Goal: Task Accomplishment & Management: Manage account settings

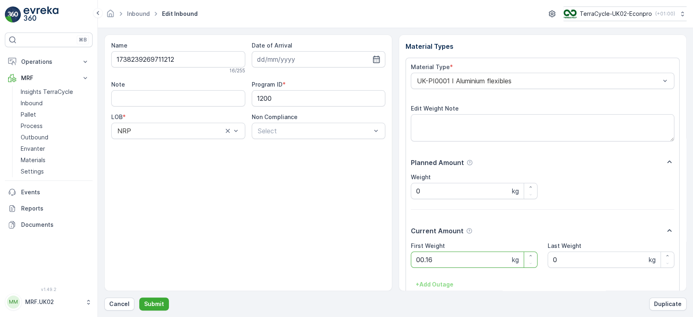
click at [139, 297] on button "Submit" at bounding box center [154, 303] width 30 height 13
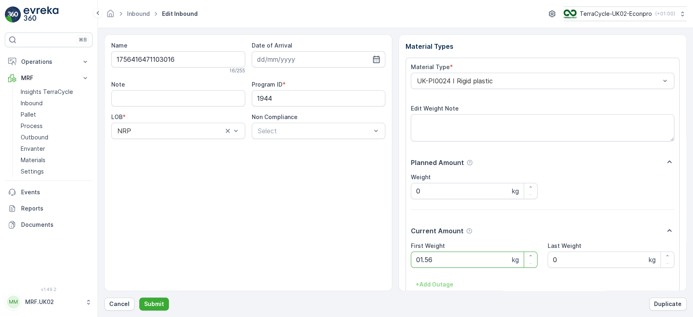
click at [139, 297] on button "Submit" at bounding box center [154, 303] width 30 height 13
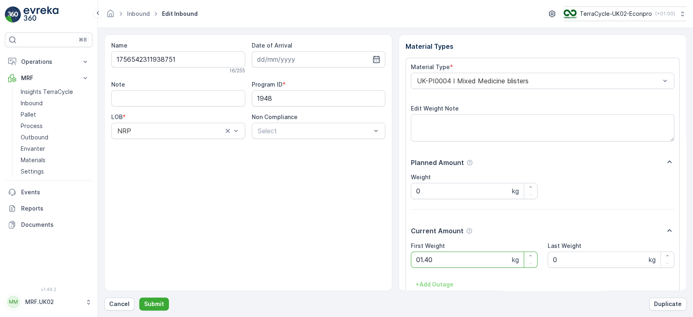
click at [139, 297] on button "Submit" at bounding box center [154, 303] width 30 height 13
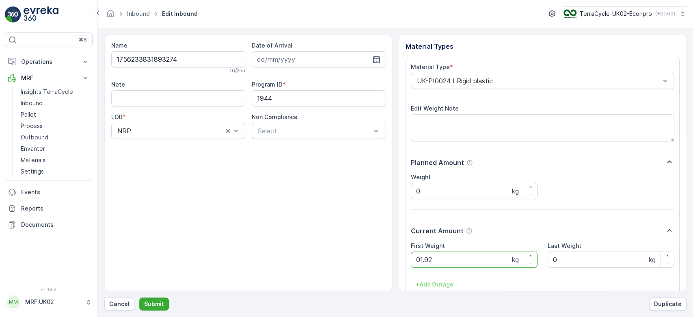
click at [139, 297] on button "Submit" at bounding box center [154, 303] width 30 height 13
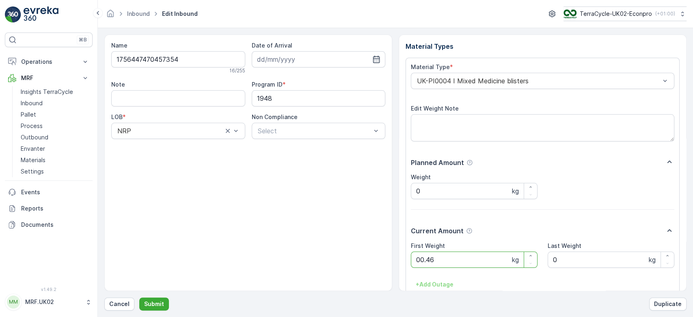
click at [139, 297] on button "Submit" at bounding box center [154, 303] width 30 height 13
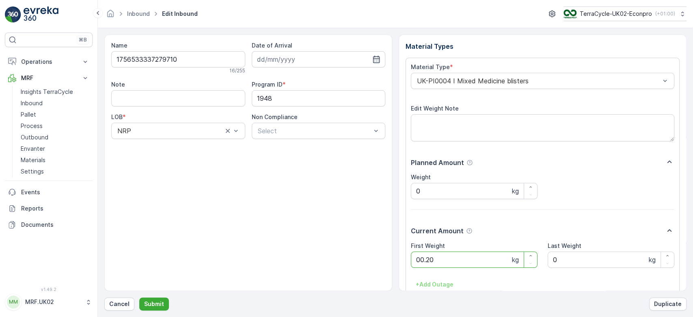
click at [139, 297] on button "Submit" at bounding box center [154, 303] width 30 height 13
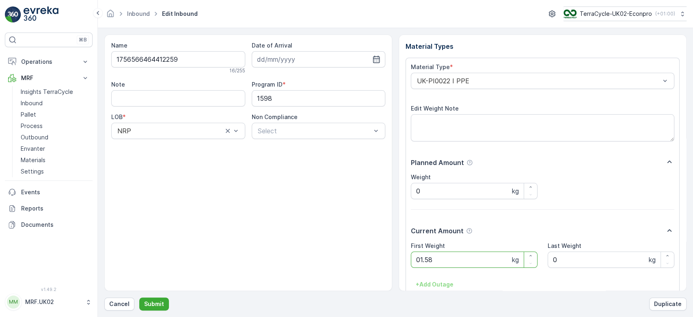
click at [139, 297] on button "Submit" at bounding box center [154, 303] width 30 height 13
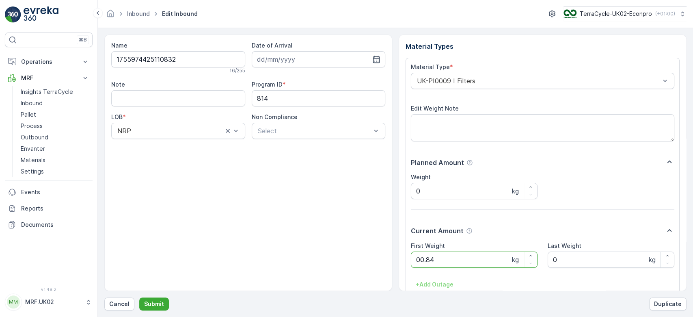
click at [139, 297] on button "Submit" at bounding box center [154, 303] width 30 height 13
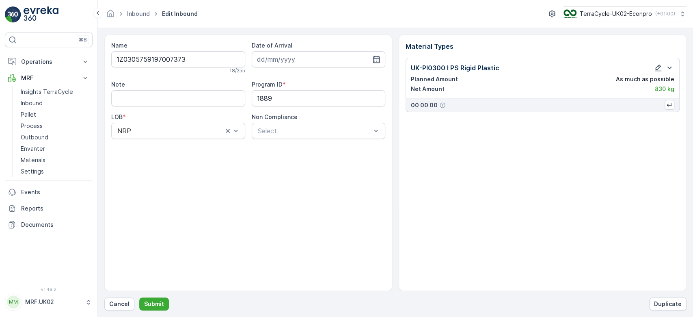
click at [157, 82] on div "Note" at bounding box center [178, 84] width 134 height 8
click at [118, 310] on button "Cancel" at bounding box center [119, 303] width 30 height 13
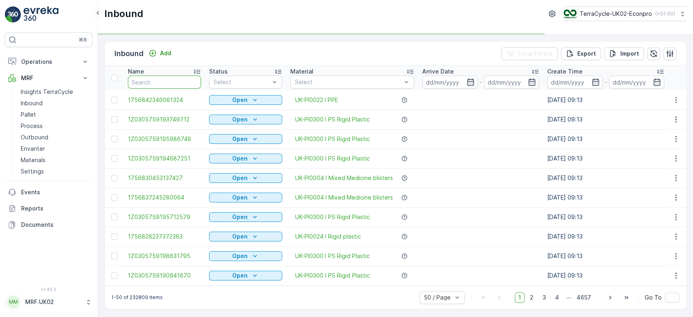
click at [153, 82] on input "text" at bounding box center [164, 81] width 73 height 13
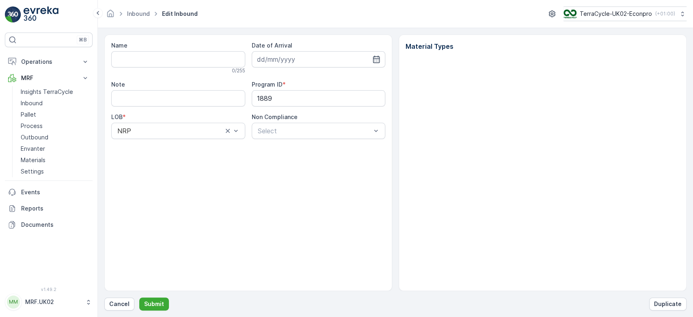
type input "1Z0305759197007373"
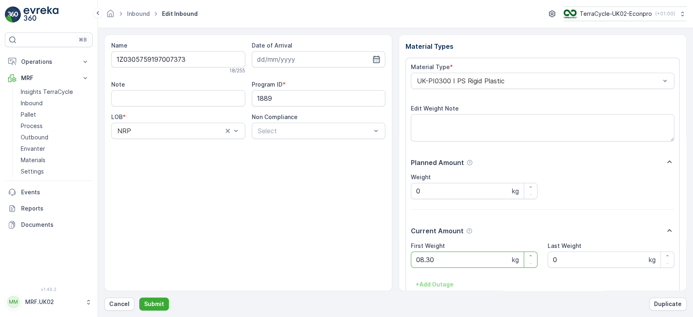
click at [139, 297] on button "Submit" at bounding box center [154, 303] width 30 height 13
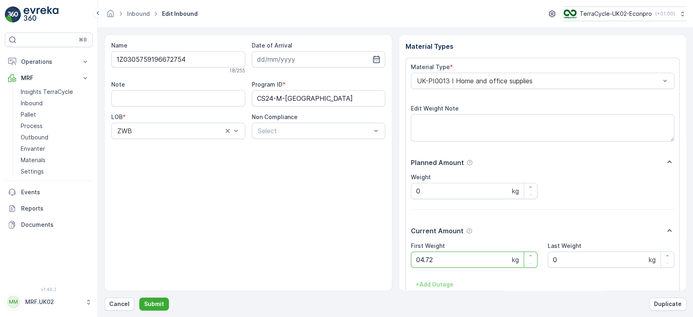
click at [139, 297] on button "Submit" at bounding box center [154, 303] width 30 height 13
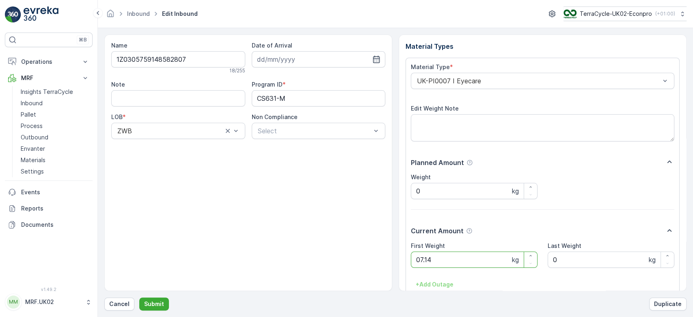
click at [139, 297] on button "Submit" at bounding box center [154, 303] width 30 height 13
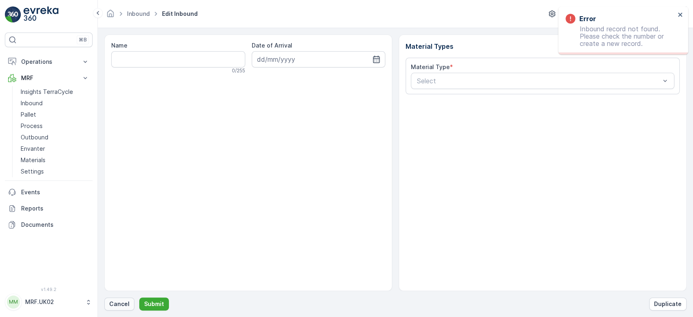
click at [118, 304] on p "Cancel" at bounding box center [119, 304] width 20 height 8
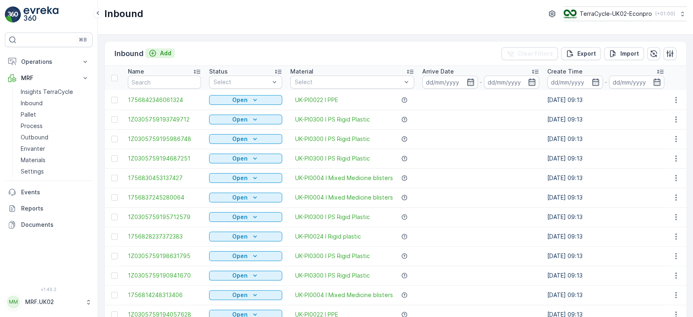
click at [160, 51] on p "Add" at bounding box center [165, 53] width 11 height 8
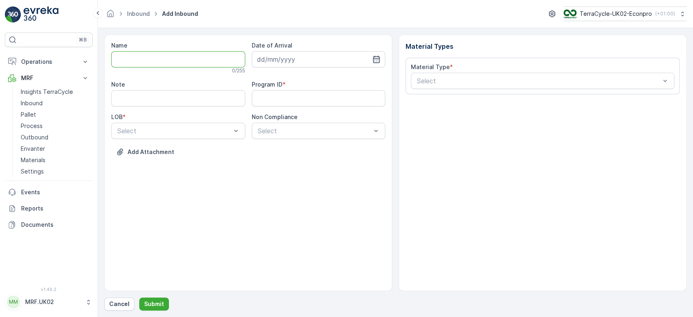
click at [156, 65] on input "Name" at bounding box center [178, 59] width 134 height 16
type input "1Z0305759148009847"
click at [139, 297] on button "Submit" at bounding box center [154, 303] width 30 height 13
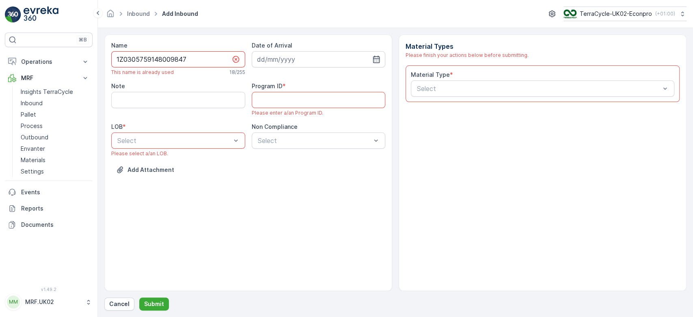
click at [156, 65] on input "1Z0305759148009847" at bounding box center [178, 59] width 134 height 16
click at [123, 301] on p "Cancel" at bounding box center [119, 304] width 20 height 8
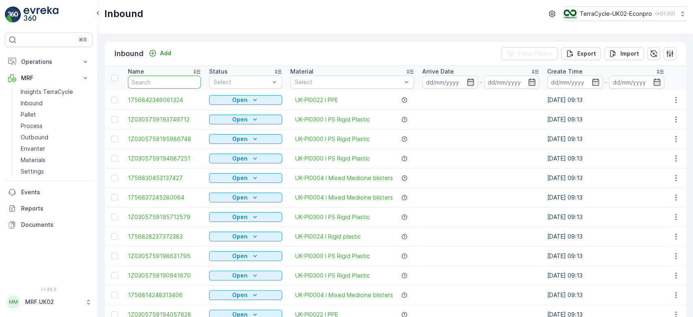
click at [186, 86] on input "text" at bounding box center [164, 81] width 73 height 13
paste input "1Z0305759148009847"
type input "1Z0305759148009847"
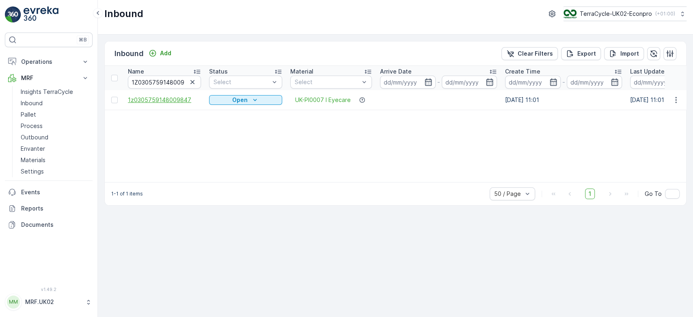
click at [170, 96] on span "1z0305759148009847" at bounding box center [164, 100] width 73 height 8
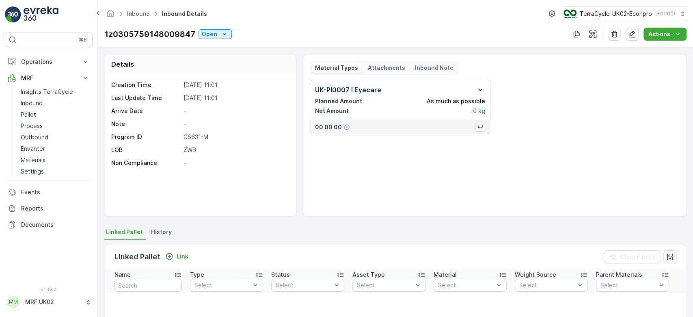
click at [635, 40] on button "button" at bounding box center [631, 34] width 13 height 13
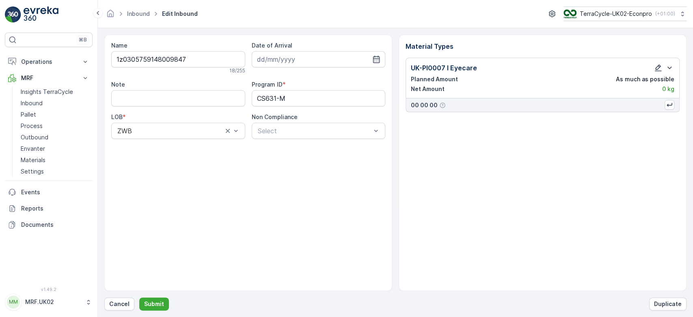
click at [657, 64] on icon "button" at bounding box center [658, 68] width 8 height 8
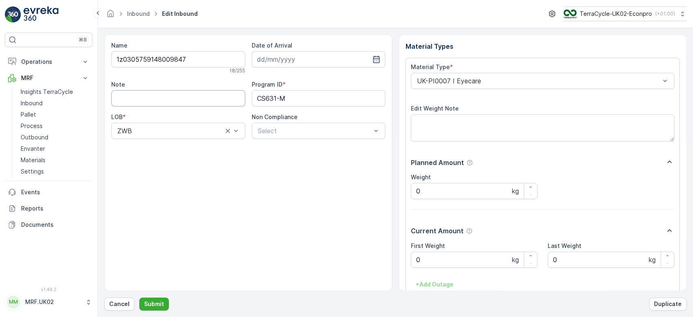
click at [188, 97] on input "Note" at bounding box center [178, 98] width 134 height 16
type input "lower case z not capital Z"
click at [310, 62] on input at bounding box center [319, 59] width 134 height 16
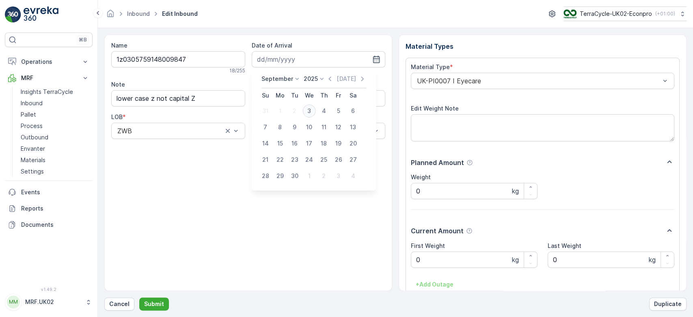
click at [311, 109] on div "3" at bounding box center [309, 110] width 13 height 13
type input "[DATE]"
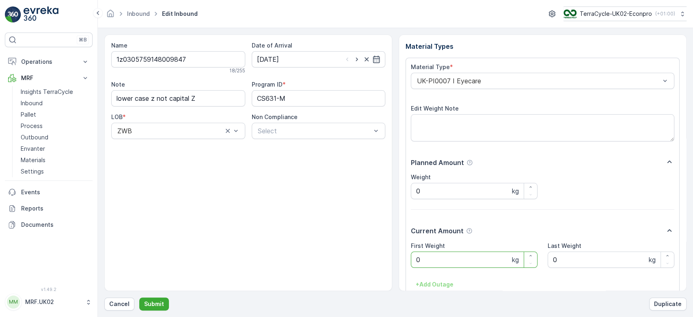
click at [464, 263] on Weight "0" at bounding box center [474, 259] width 127 height 16
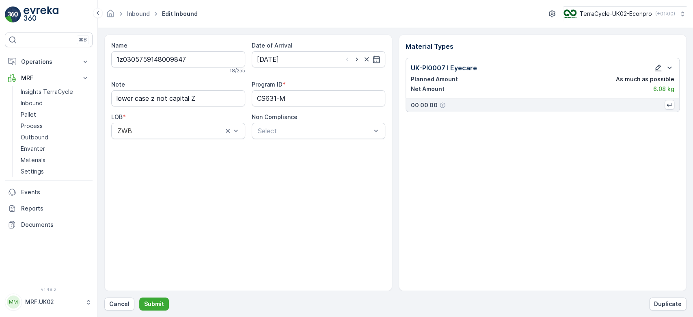
click at [9, 302] on div "MM" at bounding box center [13, 301] width 13 height 13
click at [154, 304] on p "Submit" at bounding box center [154, 304] width 20 height 8
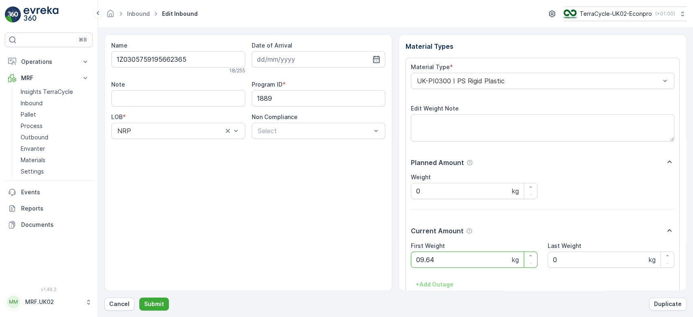
click at [139, 297] on button "Submit" at bounding box center [154, 303] width 30 height 13
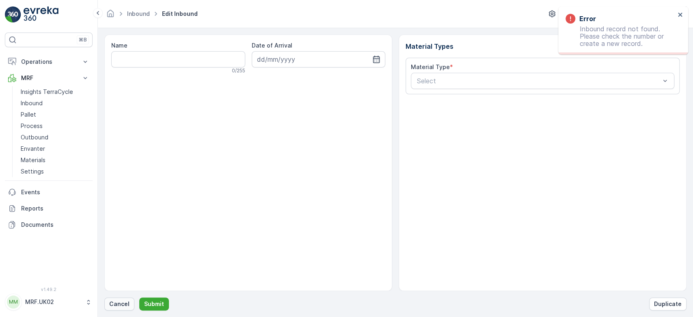
click at [119, 304] on p "Cancel" at bounding box center [119, 304] width 20 height 8
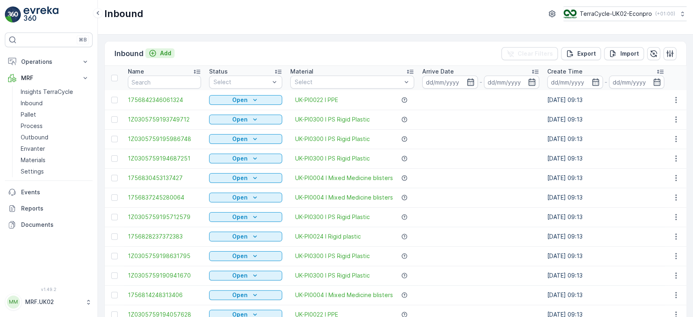
click at [163, 54] on p "Add" at bounding box center [165, 53] width 11 height 8
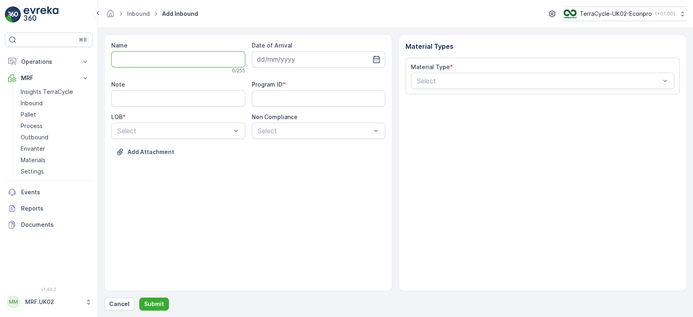
click at [163, 54] on input "Name" at bounding box center [178, 59] width 134 height 16
click at [139, 297] on button "Submit" at bounding box center [154, 303] width 30 height 13
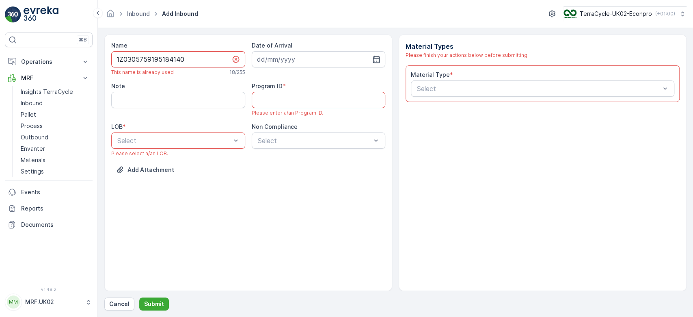
click at [191, 57] on input "1Z0305759195184140" at bounding box center [178, 59] width 134 height 16
type input "1"
click at [139, 297] on button "Submit" at bounding box center [154, 303] width 30 height 13
click at [191, 57] on input "420CH52LR" at bounding box center [178, 59] width 134 height 16
type input "4"
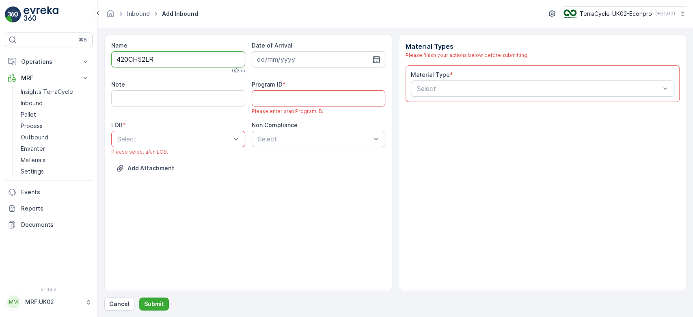
click at [139, 297] on button "Submit" at bounding box center [154, 303] width 30 height 13
click at [191, 57] on input "420CH52LR" at bounding box center [178, 59] width 134 height 16
type input "4"
type input "1Z0305759195184140"
click at [139, 297] on button "Submit" at bounding box center [154, 303] width 30 height 13
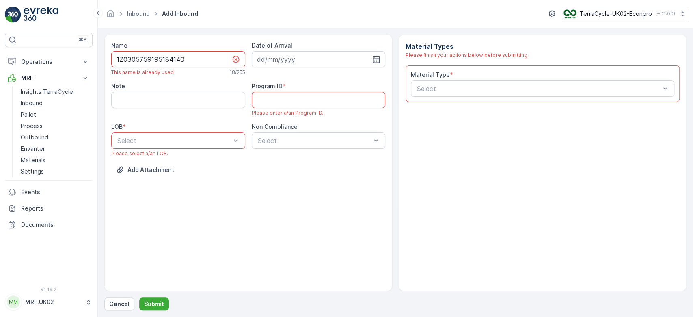
click at [158, 53] on input "1Z0305759195184140" at bounding box center [178, 59] width 134 height 16
click at [122, 307] on p "Cancel" at bounding box center [119, 304] width 20 height 8
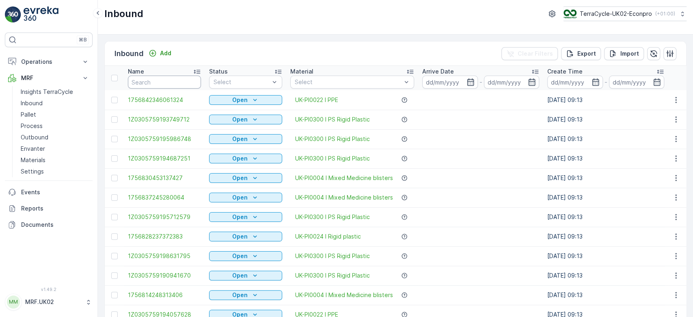
click at [160, 80] on input "text" at bounding box center [164, 81] width 73 height 13
paste input "1Z0305759195184140"
type input "1Z0305759195184140"
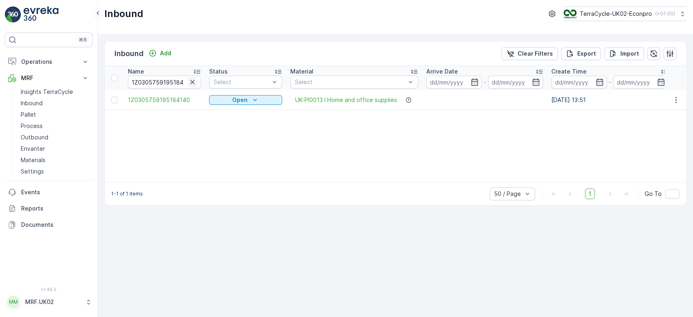
click at [192, 84] on icon "button" at bounding box center [192, 82] width 8 height 8
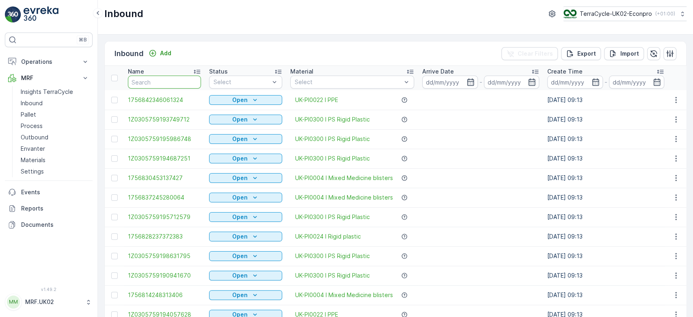
click at [162, 79] on input "text" at bounding box center [164, 81] width 73 height 13
paste input "1Z0305759195184140"
type input "1Z0305759195184140"
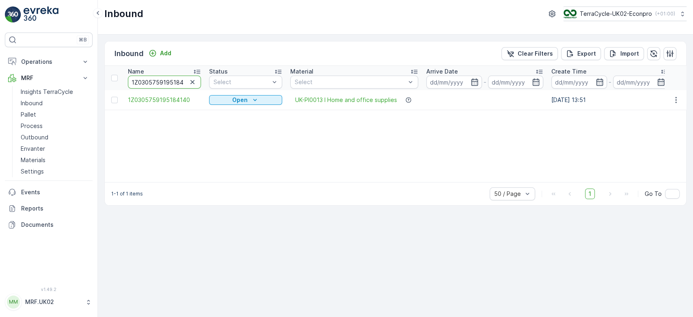
drag, startPoint x: 158, startPoint y: 81, endPoint x: 178, endPoint y: 86, distance: 20.6
click at [178, 86] on input "1Z0305759195184140" at bounding box center [164, 81] width 73 height 13
type input "1Z0305751919518440"
click at [182, 86] on input "1Z0305751919518440" at bounding box center [164, 81] width 73 height 13
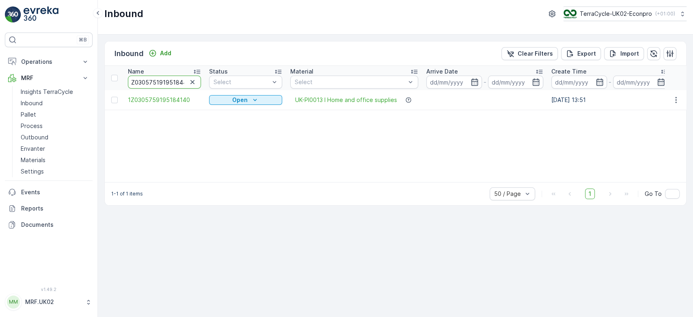
scroll to position [0, 0]
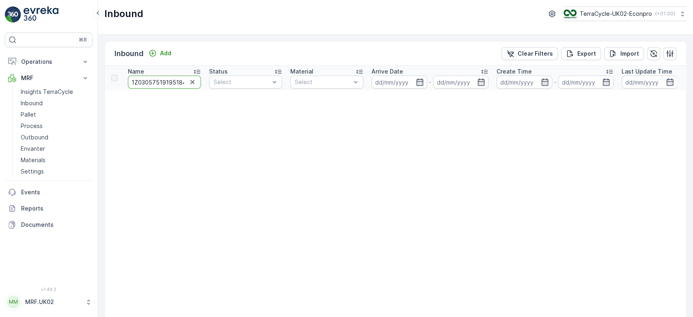
click at [168, 80] on input "1Z0305751919518440" at bounding box center [164, 81] width 73 height 13
click at [166, 80] on input "1Z0305751919518440" at bounding box center [164, 81] width 73 height 13
drag, startPoint x: 166, startPoint y: 82, endPoint x: 241, endPoint y: 79, distance: 75.5
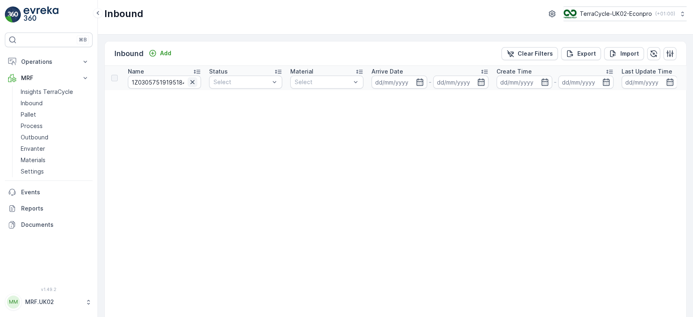
click at [192, 81] on icon "button" at bounding box center [192, 82] width 4 height 4
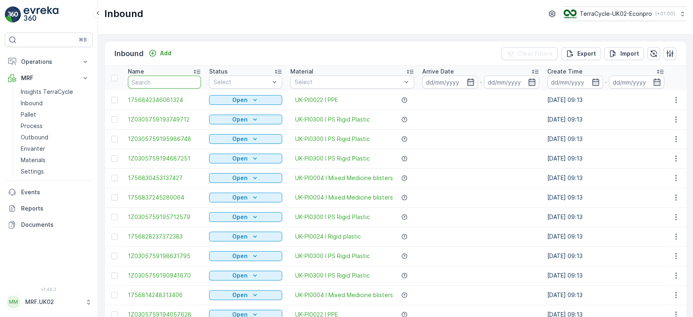
click at [174, 82] on input "text" at bounding box center [164, 81] width 73 height 13
type input "1Z0305759195184140"
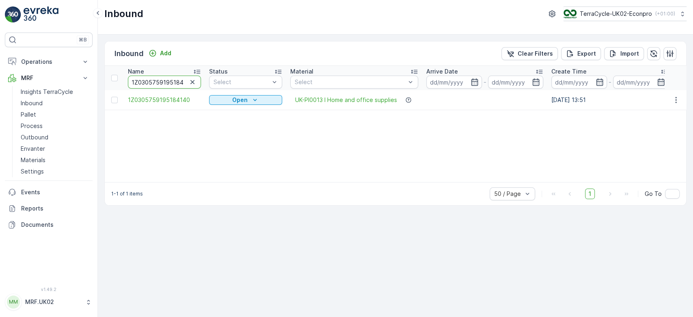
scroll to position [0, 7]
drag, startPoint x: 177, startPoint y: 83, endPoint x: 220, endPoint y: 82, distance: 42.6
click at [211, 151] on div "Name 1Z0305759195184140 Status Select Material Select Arrive Date - Create Time…" at bounding box center [395, 124] width 581 height 116
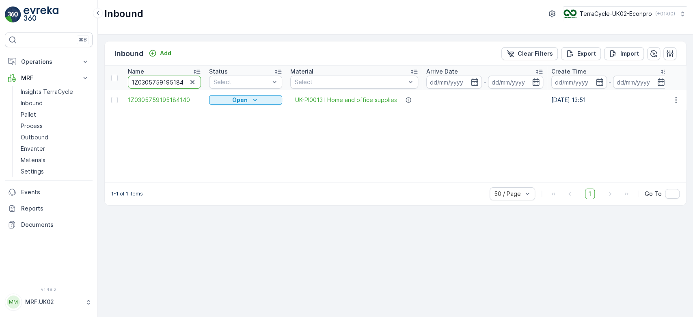
scroll to position [0, 7]
drag, startPoint x: 179, startPoint y: 80, endPoint x: 191, endPoint y: 80, distance: 12.2
click at [191, 80] on div "1Z0305759195184140" at bounding box center [164, 81] width 73 height 13
click at [223, 141] on div "Name 1Z0305759195184140 Status Select Material Select Arrive Date - Create Time…" at bounding box center [395, 124] width 581 height 116
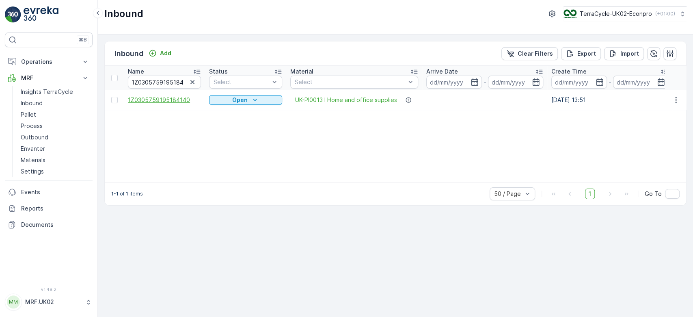
click at [172, 100] on span "1Z0305759195184140" at bounding box center [164, 100] width 73 height 8
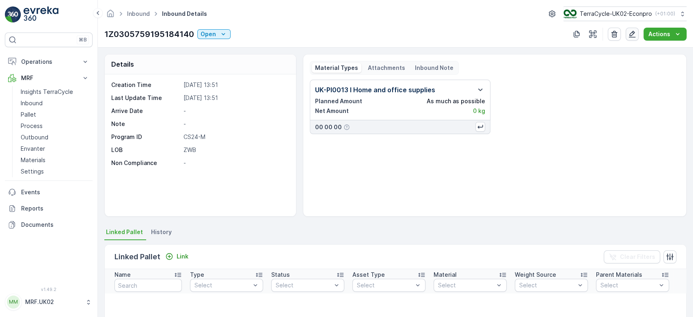
click at [638, 32] on button "button" at bounding box center [631, 34] width 13 height 13
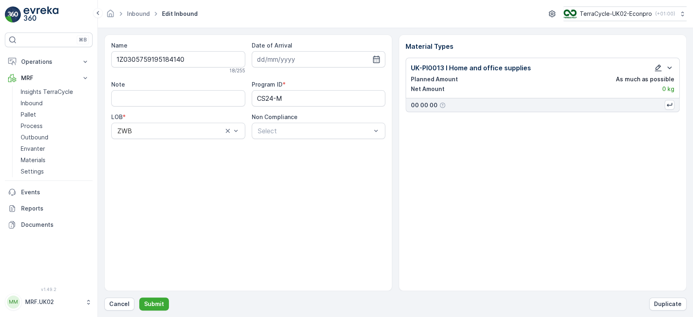
click at [659, 65] on icon "button" at bounding box center [658, 68] width 8 height 8
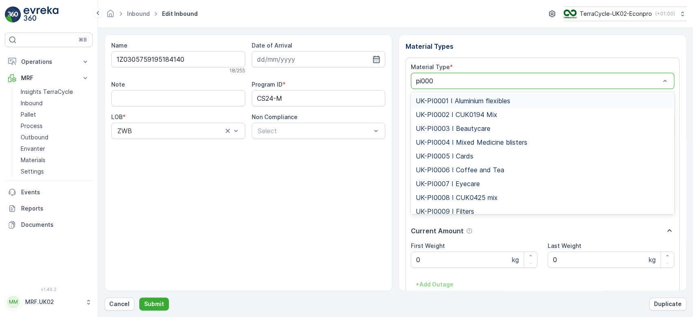
type input "pi0001"
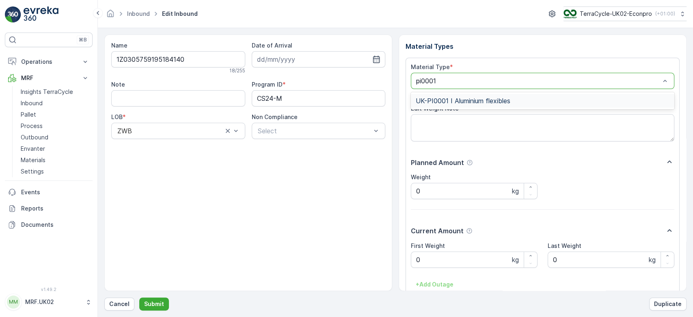
click at [494, 101] on span "UK-PI0001 I Aluminium flexibles" at bounding box center [463, 100] width 95 height 7
click at [306, 54] on input at bounding box center [319, 59] width 134 height 16
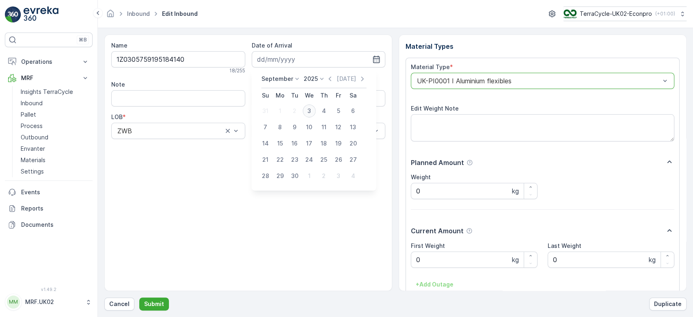
click at [307, 110] on div "3" at bounding box center [309, 110] width 13 height 13
type input "[DATE]"
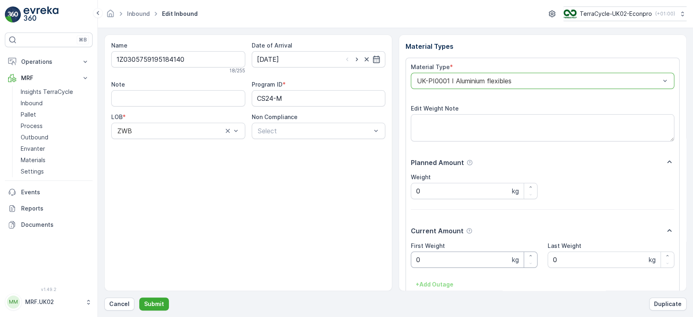
click at [467, 265] on Weight "0" at bounding box center [474, 259] width 127 height 16
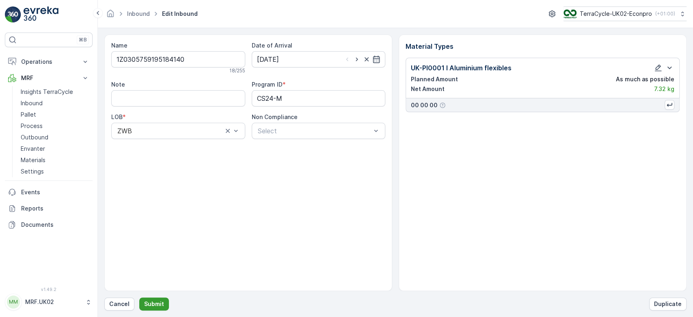
click at [146, 304] on p "Submit" at bounding box center [154, 304] width 20 height 8
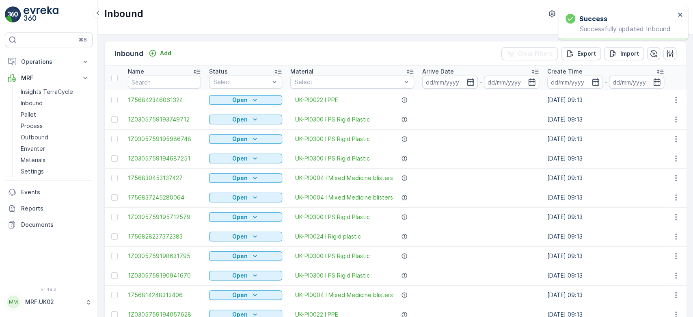
click at [175, 82] on input "text" at bounding box center [164, 81] width 73 height 13
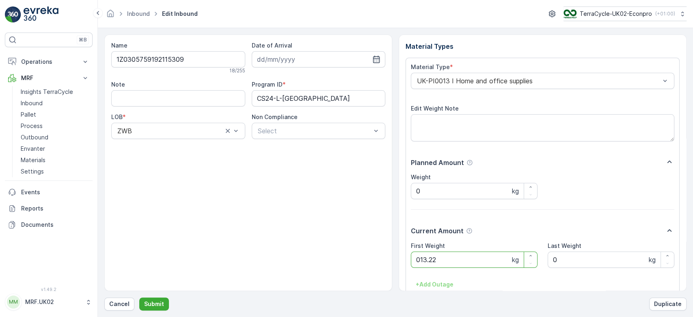
click at [139, 297] on button "Submit" at bounding box center [154, 303] width 30 height 13
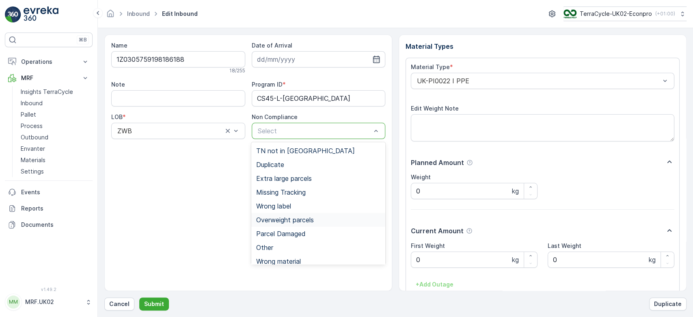
click at [286, 222] on span "Overweight parcels" at bounding box center [285, 219] width 58 height 7
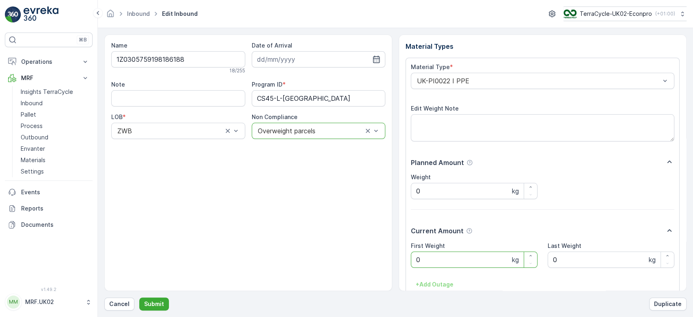
click at [482, 258] on Weight "0" at bounding box center [474, 259] width 127 height 16
click at [139, 297] on button "Submit" at bounding box center [154, 303] width 30 height 13
click at [482, 258] on Weight "0" at bounding box center [474, 259] width 127 height 16
click at [139, 297] on button "Submit" at bounding box center [154, 303] width 30 height 13
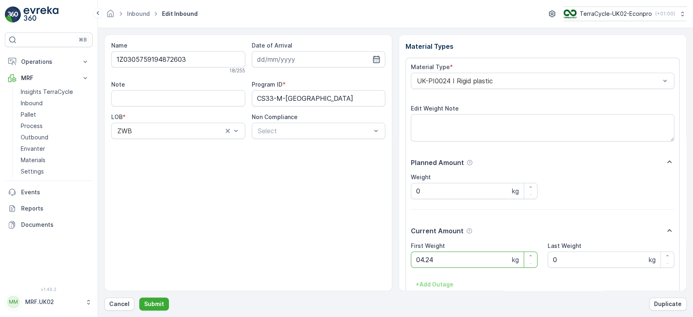
click at [139, 297] on button "Submit" at bounding box center [154, 303] width 30 height 13
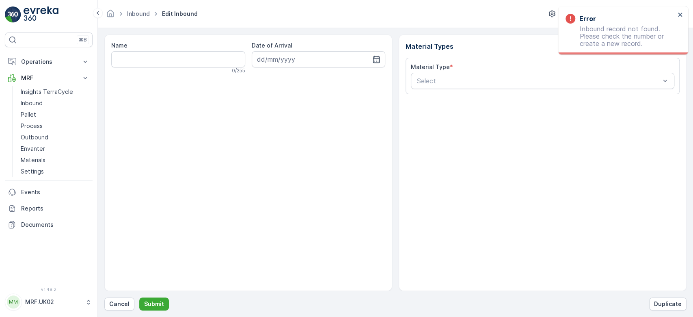
click at [115, 310] on form "Name 0 / 255 Date of Arrival Material Types Material Type * Select Cancel Submi…" at bounding box center [395, 172] width 595 height 289
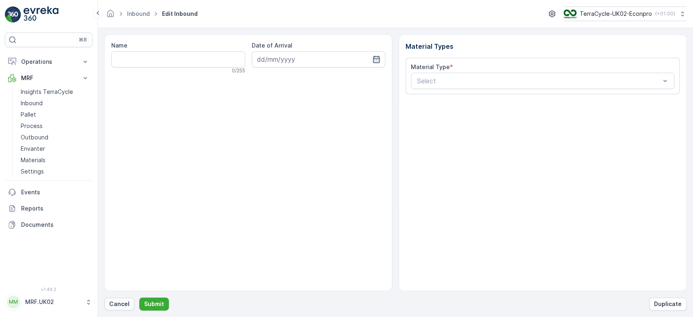
click at [123, 303] on p "Cancel" at bounding box center [119, 304] width 20 height 8
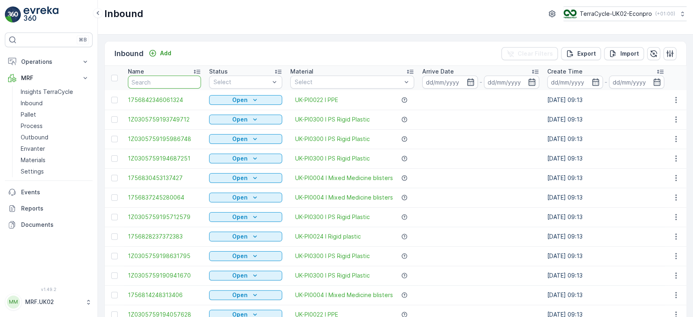
click at [147, 80] on input "text" at bounding box center [164, 81] width 73 height 13
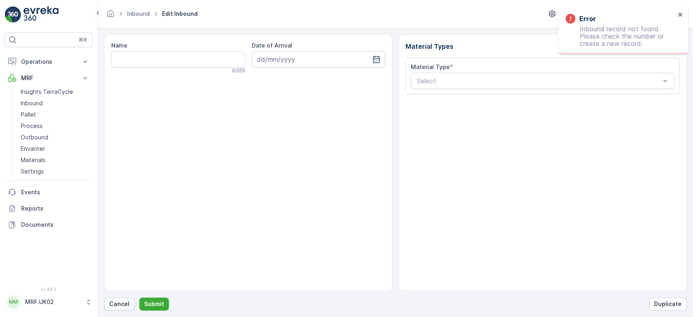
click at [114, 307] on p "Cancel" at bounding box center [119, 304] width 20 height 8
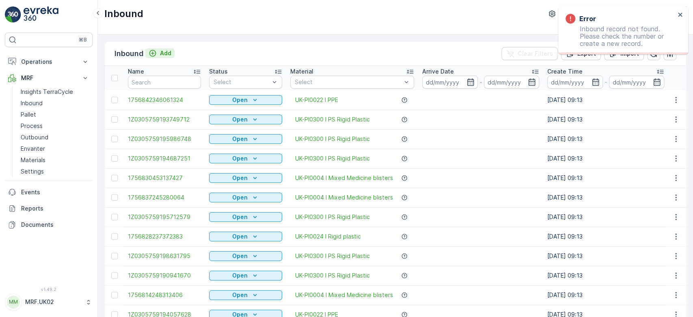
click at [166, 51] on p "Add" at bounding box center [165, 53] width 11 height 8
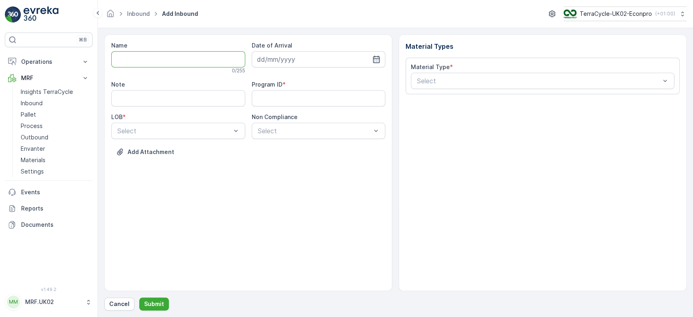
click at [166, 59] on input "Name" at bounding box center [178, 59] width 134 height 16
type input "420CH52LR"
click at [139, 297] on button "Submit" at bounding box center [154, 303] width 30 height 13
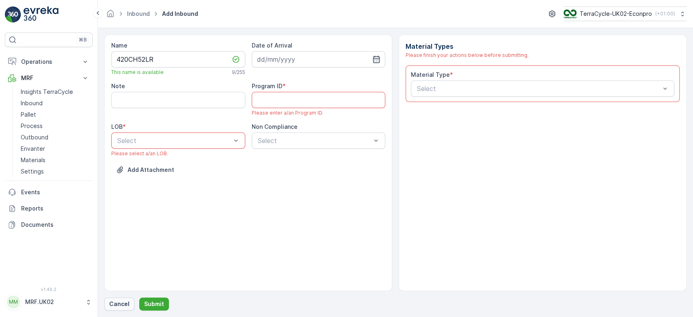
click at [123, 302] on p "Cancel" at bounding box center [119, 304] width 20 height 8
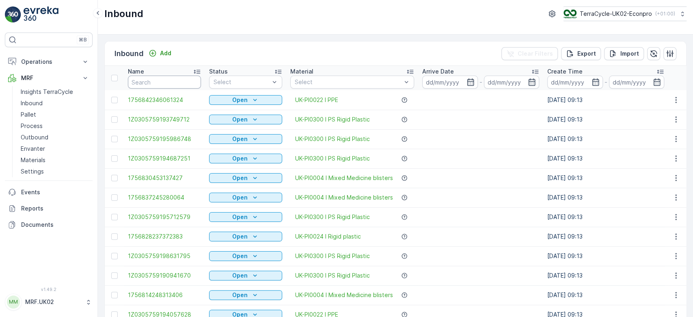
click at [155, 83] on input "text" at bounding box center [164, 81] width 73 height 13
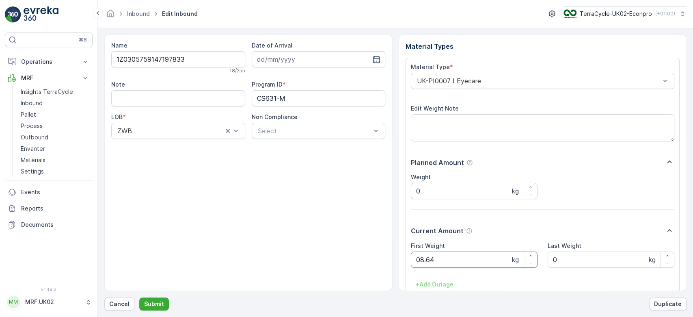
click at [139, 297] on button "Submit" at bounding box center [154, 303] width 30 height 13
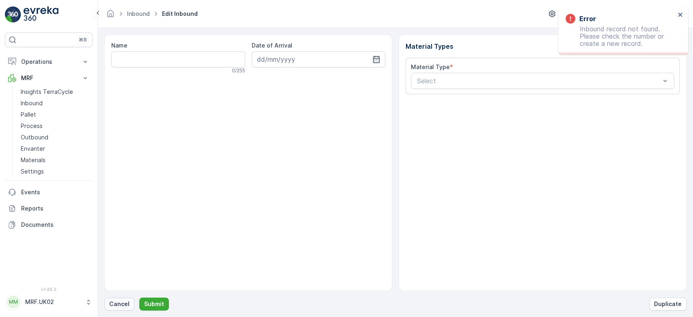
click at [118, 304] on p "Cancel" at bounding box center [119, 304] width 20 height 8
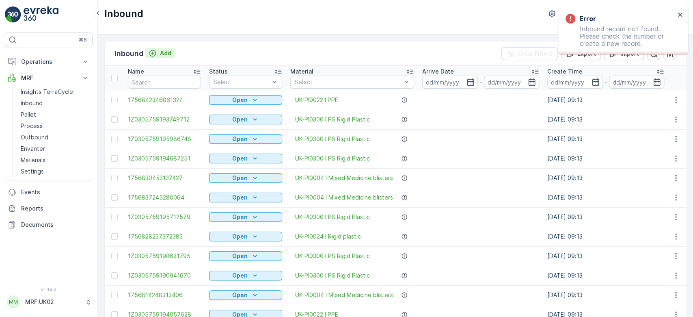
click at [161, 49] on p "Add" at bounding box center [165, 53] width 11 height 8
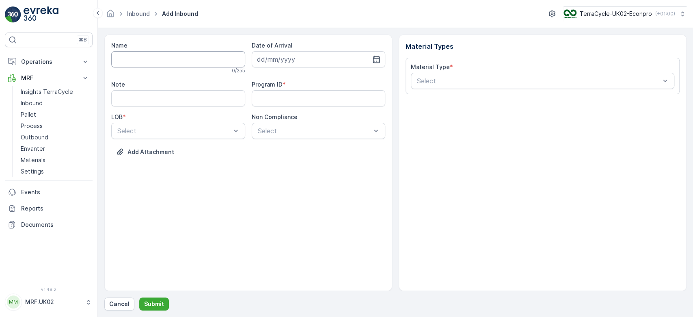
click at [164, 55] on input "Name" at bounding box center [178, 59] width 134 height 16
type input "1Z0305759147868260"
click at [139, 297] on button "Submit" at bounding box center [154, 303] width 30 height 13
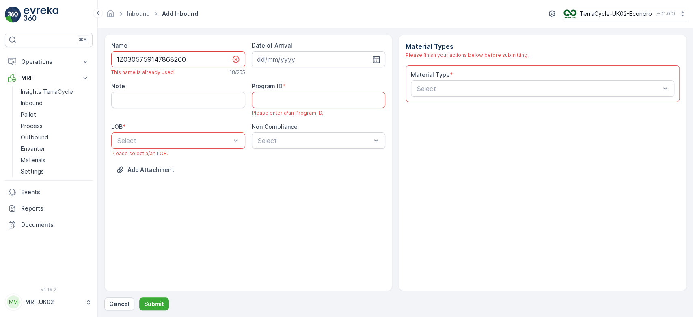
click at [164, 55] on input "1Z0305759147868260" at bounding box center [178, 59] width 134 height 16
click at [121, 307] on p "Cancel" at bounding box center [119, 304] width 20 height 8
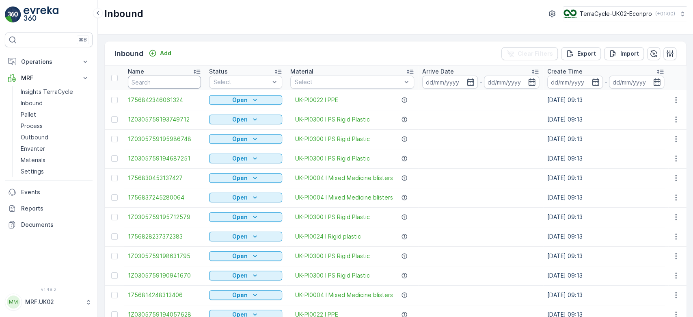
click at [171, 81] on input "text" at bounding box center [164, 81] width 73 height 13
paste input "1Z0305759147868260"
type input "1Z0305759147868260"
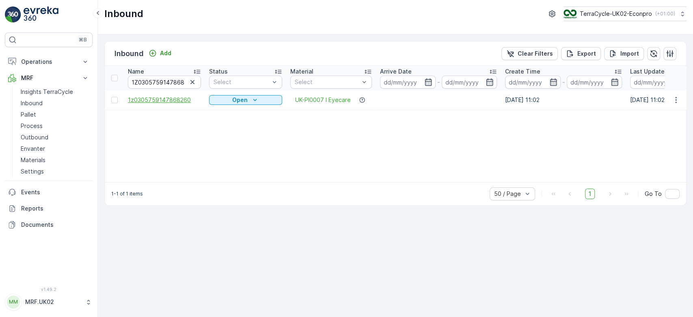
click at [177, 97] on span "1z0305759147868260" at bounding box center [164, 100] width 73 height 8
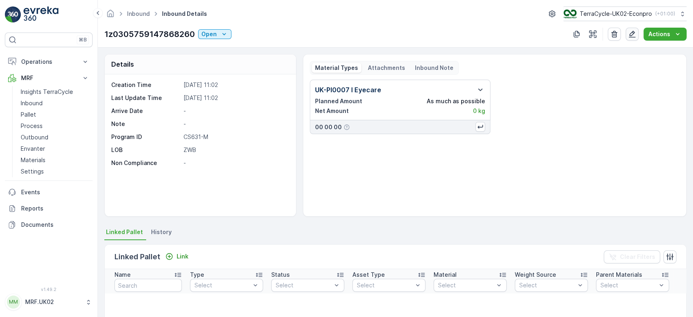
click at [633, 34] on icon "button" at bounding box center [632, 34] width 7 height 7
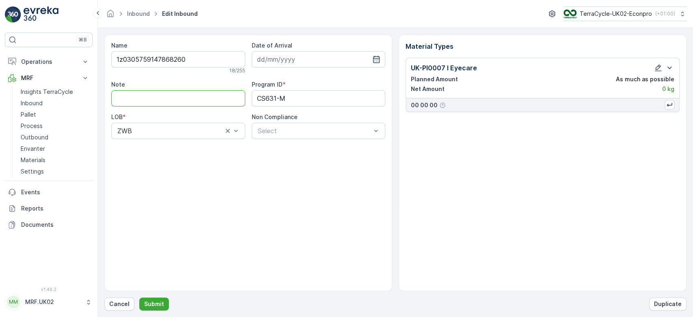
click at [220, 98] on input "Note" at bounding box center [178, 98] width 134 height 16
type input "lower case z not capital Z"
click at [659, 66] on icon "button" at bounding box center [658, 68] width 8 height 8
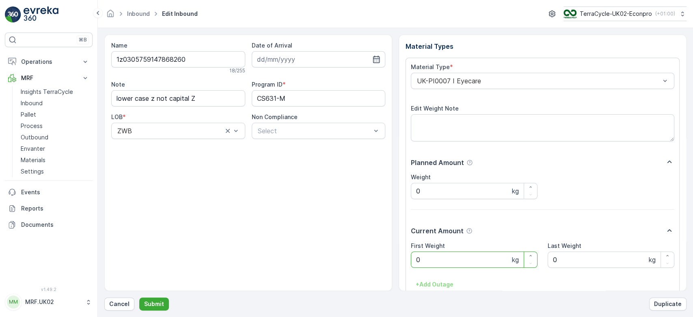
click at [440, 261] on Weight "0" at bounding box center [474, 259] width 127 height 16
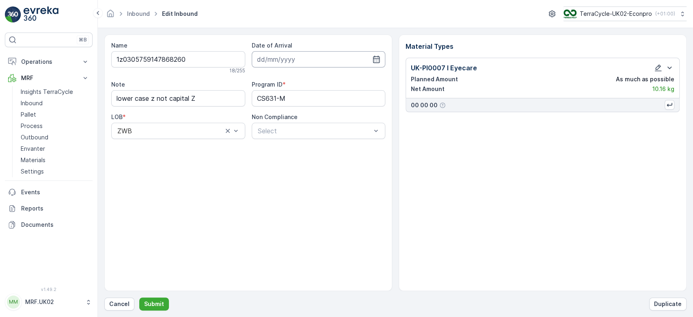
click at [347, 60] on input at bounding box center [319, 59] width 134 height 16
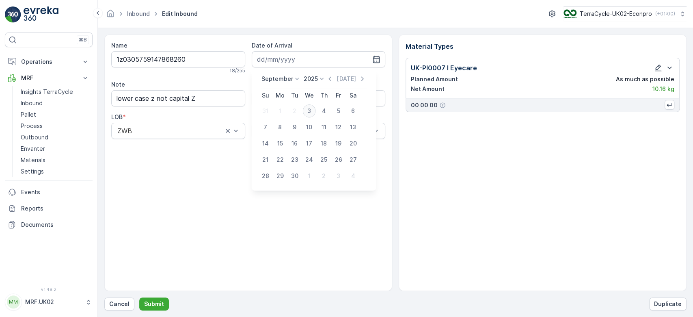
click at [308, 109] on div "3" at bounding box center [309, 110] width 13 height 13
type input "[DATE]"
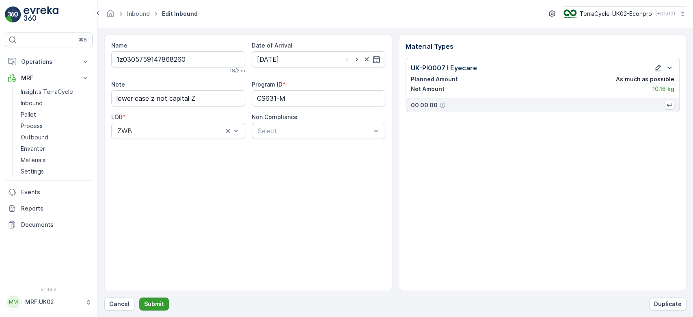
click at [144, 300] on p "Submit" at bounding box center [154, 304] width 20 height 8
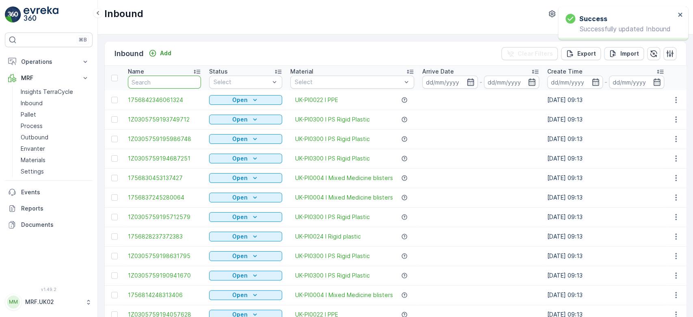
click at [171, 76] on input "text" at bounding box center [164, 81] width 73 height 13
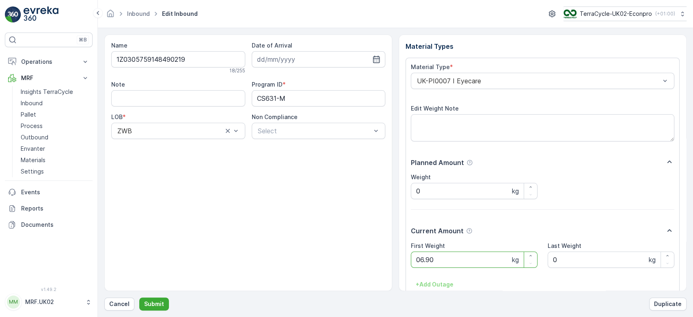
click at [139, 297] on button "Submit" at bounding box center [154, 303] width 30 height 13
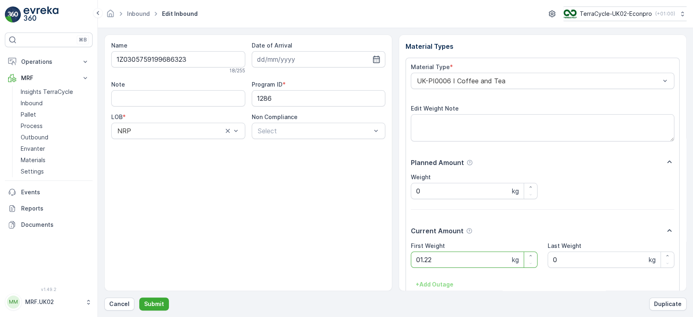
click at [139, 297] on button "Submit" at bounding box center [154, 303] width 30 height 13
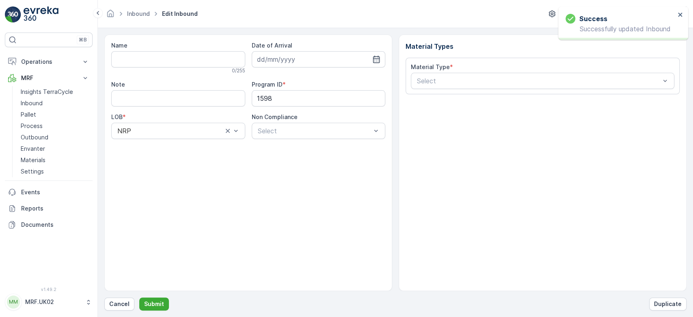
type input "1Z0305759193776620"
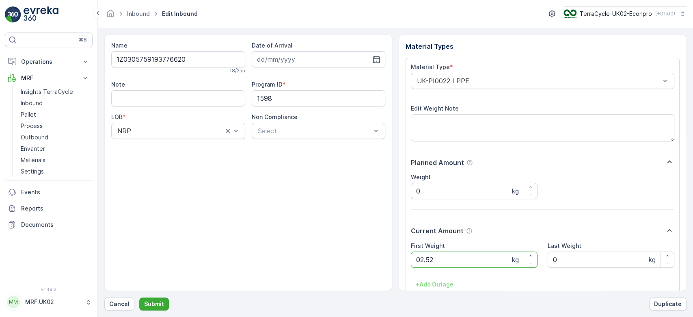
click at [139, 297] on button "Submit" at bounding box center [154, 303] width 30 height 13
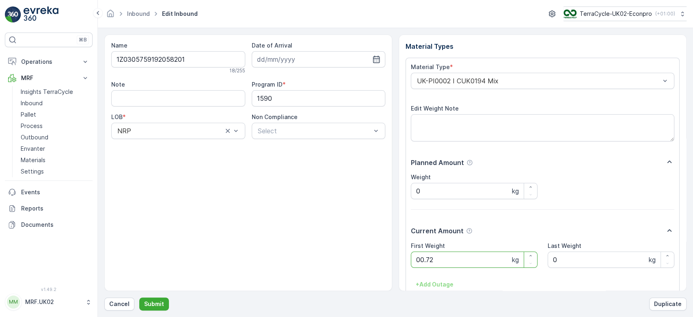
click at [139, 297] on button "Submit" at bounding box center [154, 303] width 30 height 13
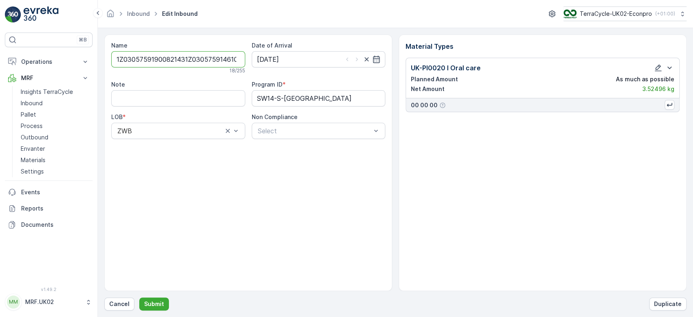
type input "1Z03057591900821431Z0305759146100009"
click at [139, 297] on button "Submit" at bounding box center [154, 303] width 30 height 13
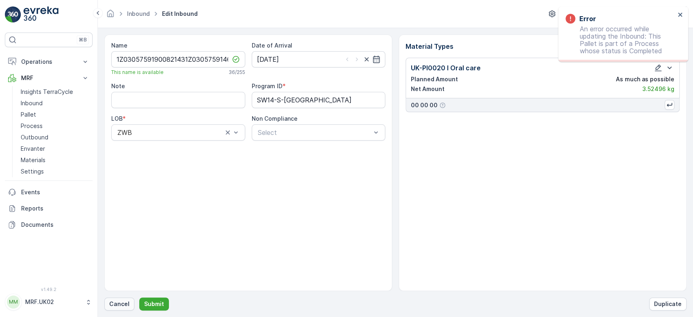
click at [122, 300] on p "Cancel" at bounding box center [119, 304] width 20 height 8
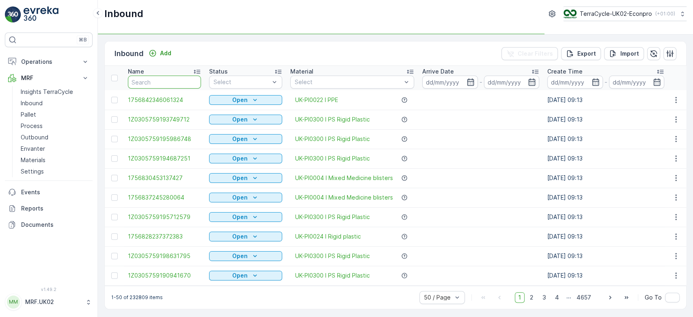
click at [159, 78] on input "text" at bounding box center [164, 81] width 73 height 13
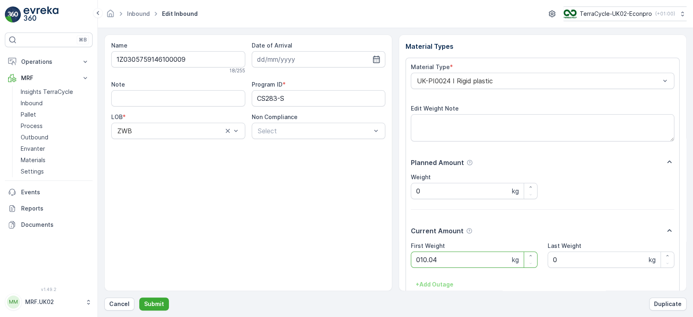
click at [139, 297] on button "Submit" at bounding box center [154, 303] width 30 height 13
type Weight "3"
click at [139, 297] on button "Submit" at bounding box center [154, 303] width 30 height 13
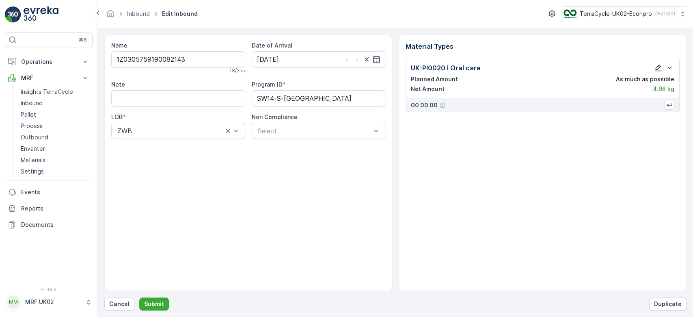
click at [657, 68] on icon "button" at bounding box center [658, 68] width 8 height 8
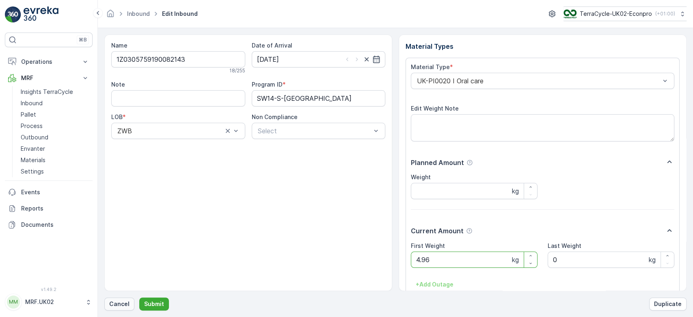
click at [127, 301] on p "Cancel" at bounding box center [119, 304] width 20 height 8
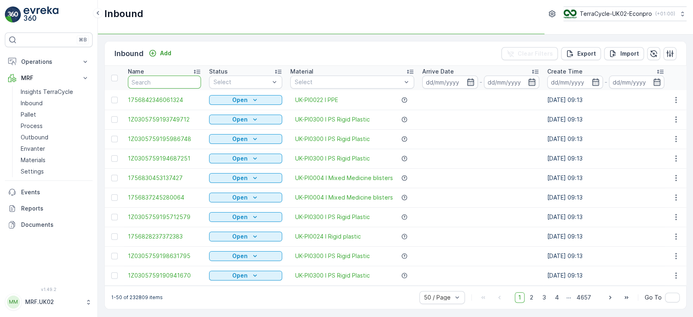
click at [173, 82] on input "text" at bounding box center [164, 81] width 73 height 13
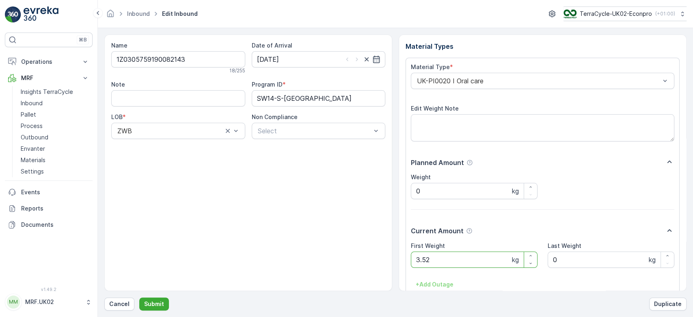
click at [145, 314] on form "Name 1Z0305759190082143 18 / 255 Date of Arrival 29.01.2025 Note Program ID * S…" at bounding box center [395, 172] width 595 height 289
click at [153, 297] on div "Name 1Z0305759190082143 18 / 255 Date of Arrival 29.01.2025 Note Program ID * S…" at bounding box center [395, 172] width 582 height 276
click at [153, 305] on p "Submit" at bounding box center [154, 304] width 20 height 8
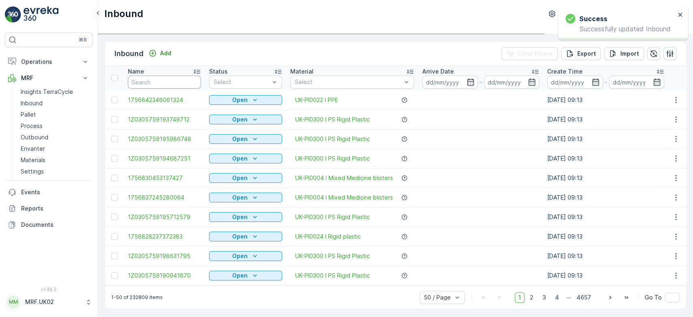
click at [136, 85] on input "text" at bounding box center [164, 81] width 73 height 13
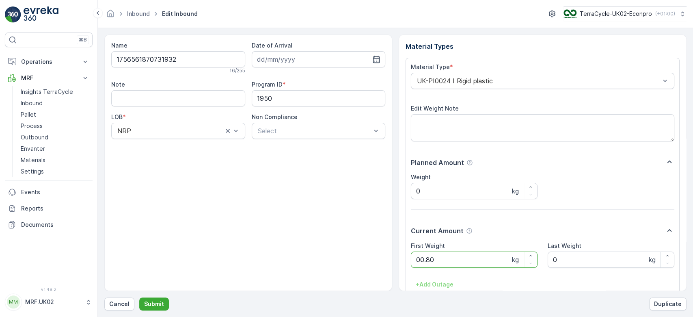
click at [139, 297] on button "Submit" at bounding box center [154, 303] width 30 height 13
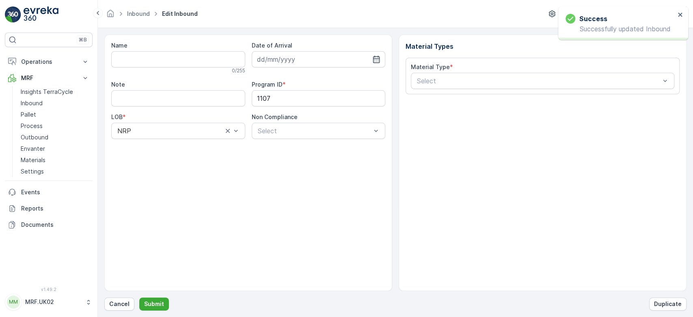
type input "1756627774562085"
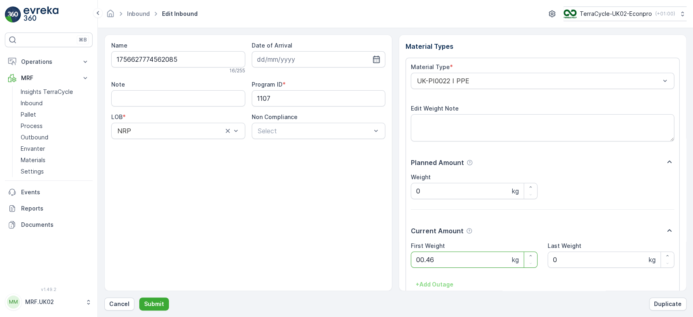
click at [139, 297] on button "Submit" at bounding box center [154, 303] width 30 height 13
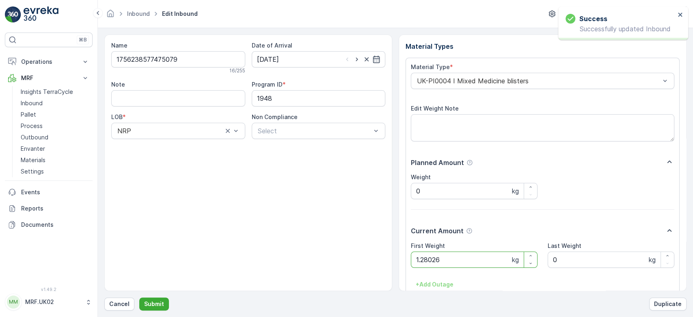
click at [139, 297] on button "Submit" at bounding box center [154, 303] width 30 height 13
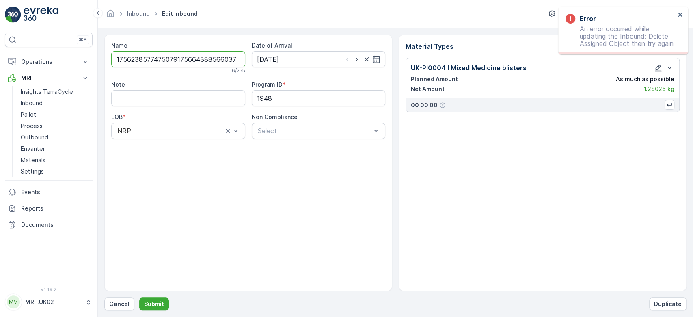
type input "17562385774750791756643885660374"
click at [139, 297] on button "Submit" at bounding box center [154, 303] width 30 height 13
click at [115, 300] on p "Cancel" at bounding box center [119, 304] width 20 height 8
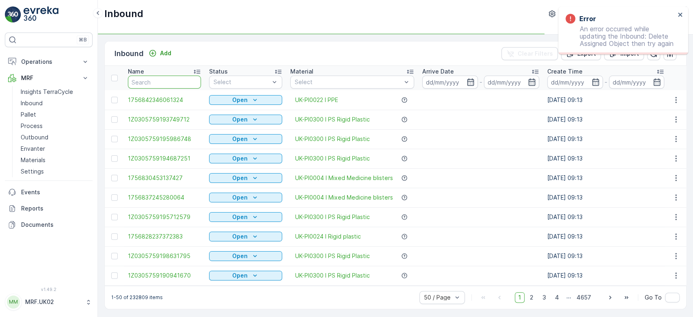
click at [146, 86] on input "text" at bounding box center [164, 81] width 73 height 13
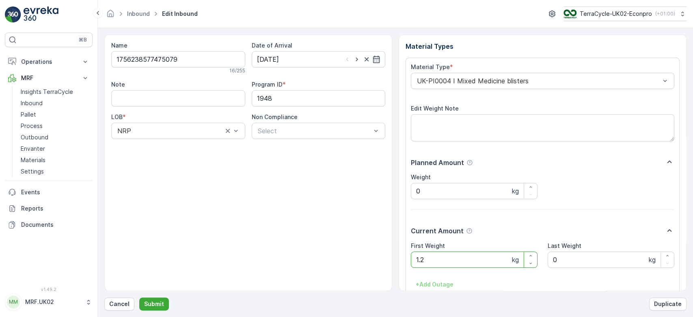
type Weight "1"
click at [139, 297] on button "Submit" at bounding box center [154, 303] width 30 height 13
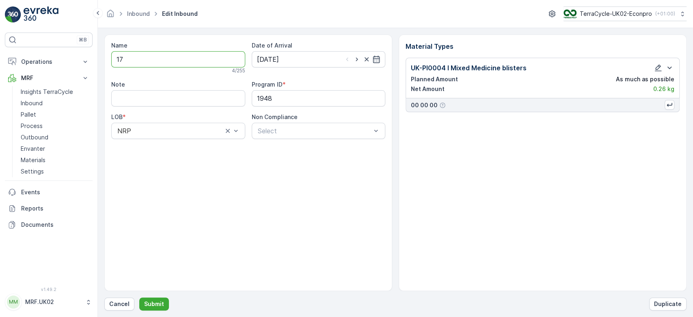
type input "1"
click at [125, 302] on p "Cancel" at bounding box center [119, 304] width 20 height 8
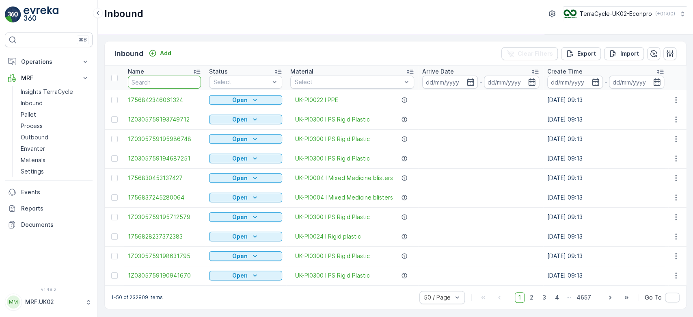
click at [170, 87] on input "text" at bounding box center [164, 81] width 73 height 13
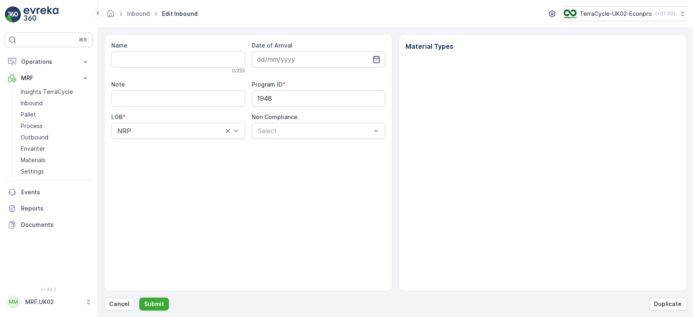
type input "1756238577475079"
type input "[DATE]"
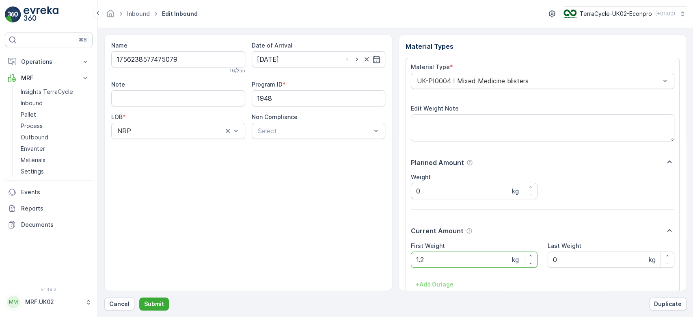
type Weight "1"
type Weight "0.26"
click at [156, 305] on p "Submit" at bounding box center [154, 304] width 20 height 8
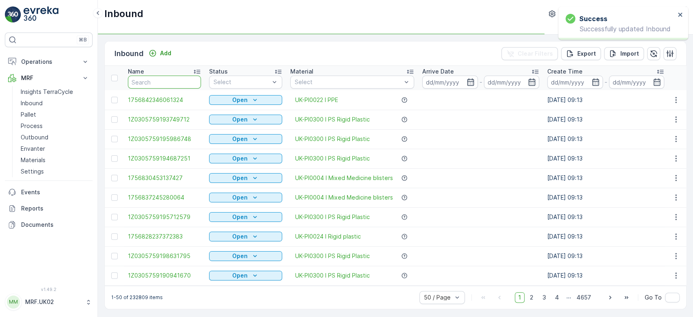
click at [170, 85] on input "text" at bounding box center [164, 81] width 73 height 13
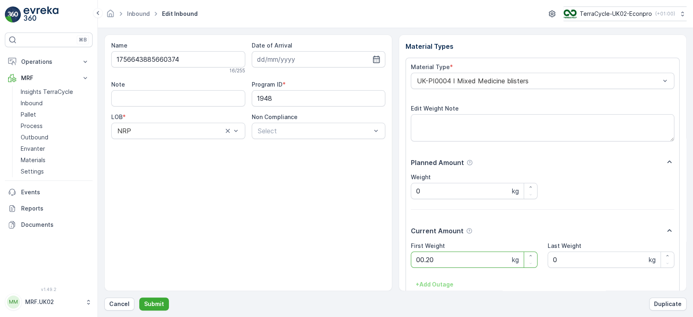
click at [139, 297] on button "Submit" at bounding box center [154, 303] width 30 height 13
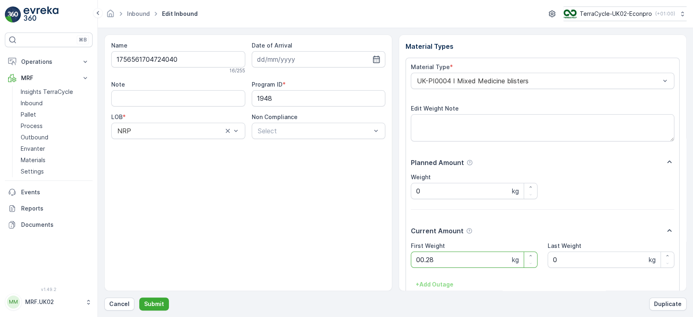
click at [139, 297] on button "Submit" at bounding box center [154, 303] width 30 height 13
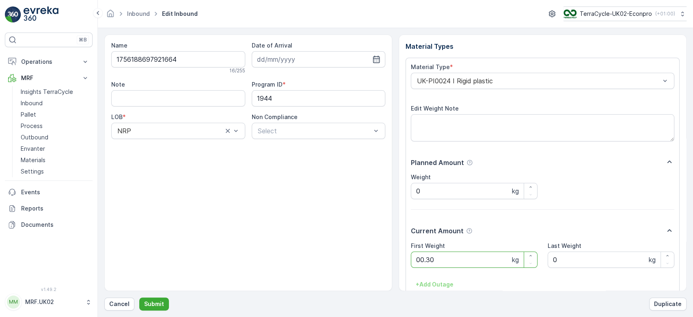
click at [139, 297] on button "Submit" at bounding box center [154, 303] width 30 height 13
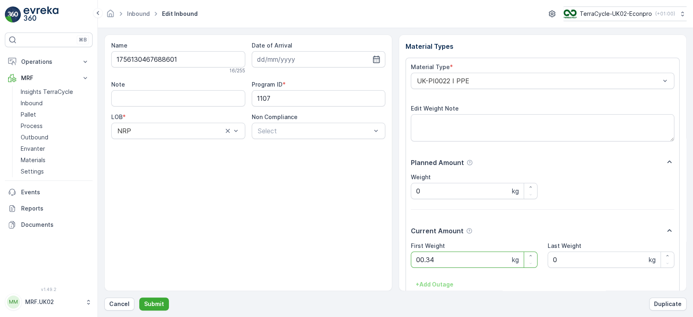
click at [139, 297] on button "Submit" at bounding box center [154, 303] width 30 height 13
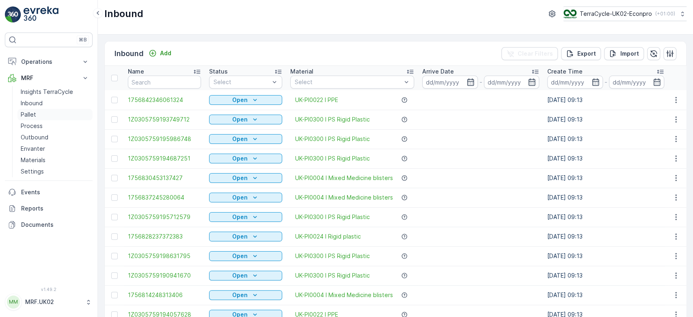
click at [66, 110] on link "Pallet" at bounding box center [54, 114] width 75 height 11
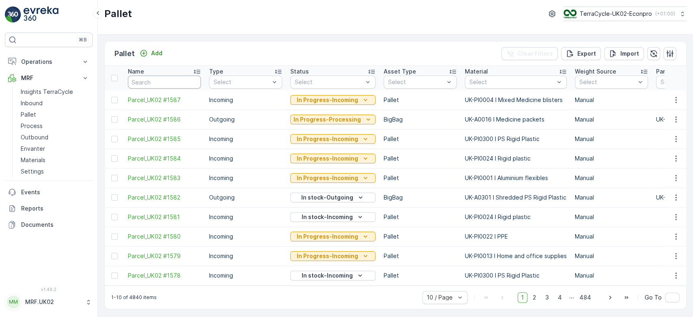
click at [159, 82] on input "text" at bounding box center [164, 81] width 73 height 13
type input "15667"
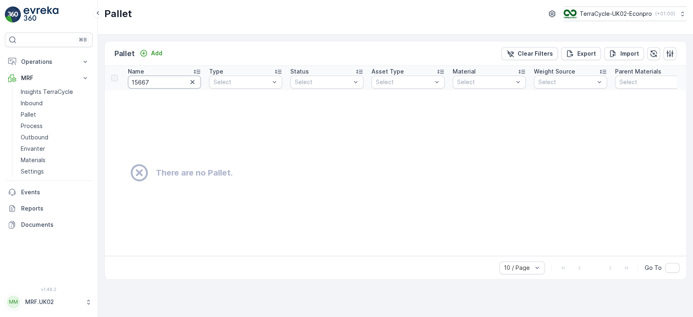
click at [159, 82] on input "15667" at bounding box center [164, 81] width 73 height 13
type input "1566"
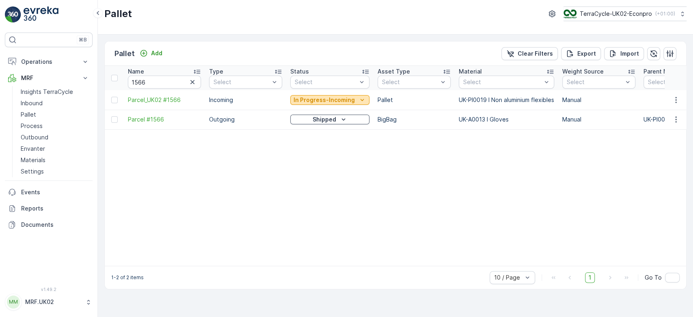
click at [331, 99] on p "In Progress-Incoming" at bounding box center [323, 100] width 61 height 8
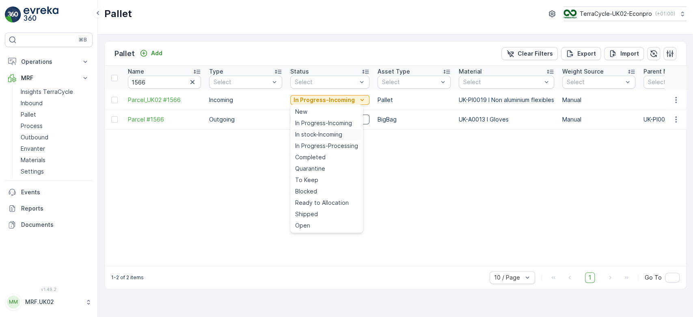
click at [314, 133] on span "In stock-Incoming" at bounding box center [318, 134] width 47 height 8
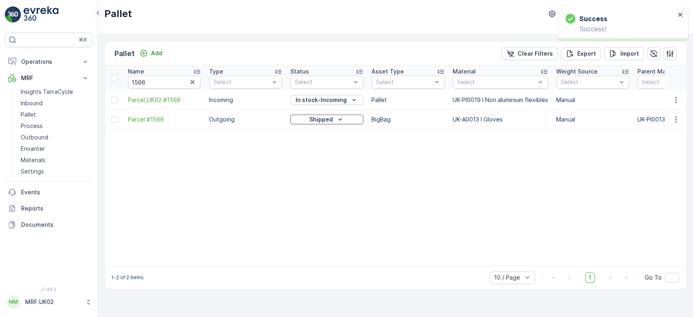
click at [196, 84] on icon "button" at bounding box center [192, 82] width 8 height 8
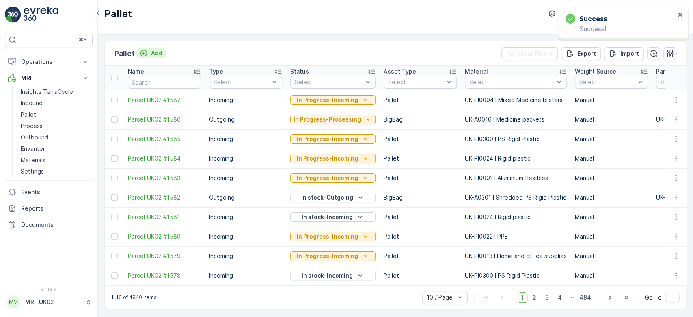
click at [159, 53] on p "Add" at bounding box center [156, 53] width 11 height 8
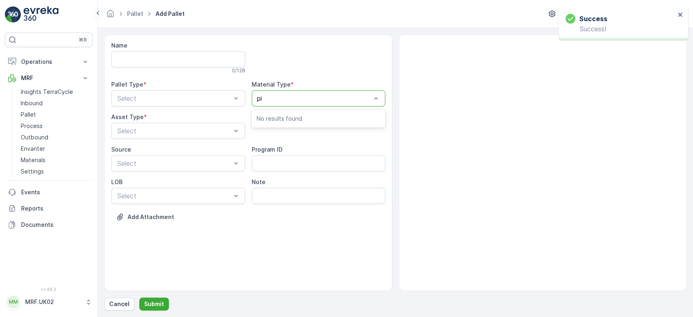
type input "pi0"
click at [305, 97] on div at bounding box center [314, 98] width 115 height 7
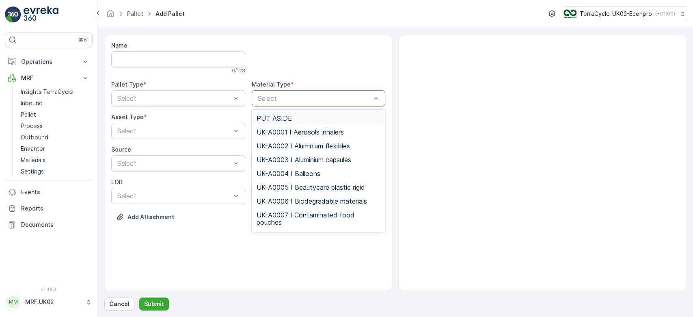
click at [305, 97] on div at bounding box center [314, 98] width 115 height 7
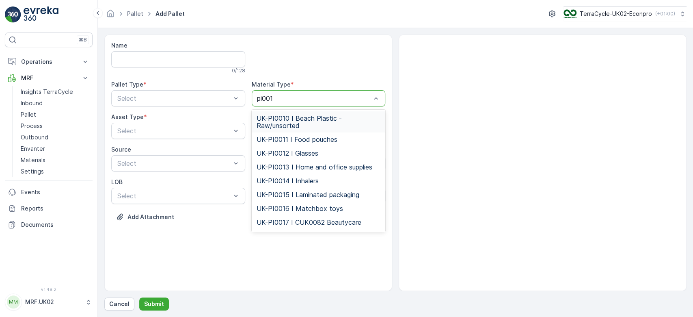
type input "pi0019"
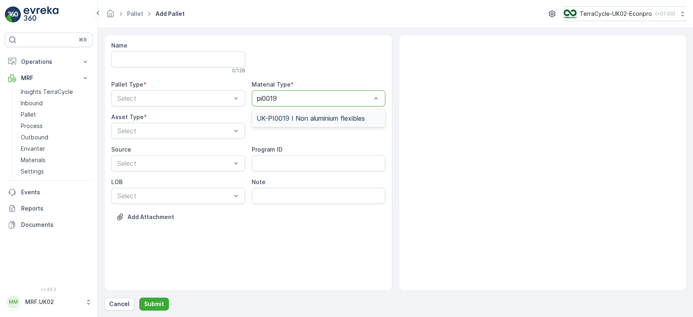
click at [308, 116] on span "UK-PI0019 I Non aluminium flexibles" at bounding box center [310, 117] width 108 height 7
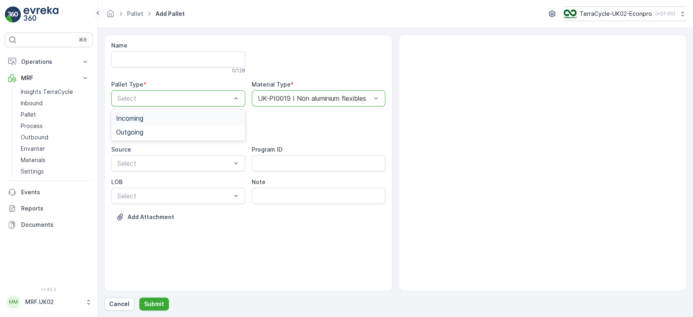
click at [179, 121] on div "Incoming" at bounding box center [178, 117] width 124 height 7
click at [179, 135] on div "Select" at bounding box center [178, 131] width 134 height 16
click at [156, 164] on div "Pallet" at bounding box center [178, 164] width 124 height 7
click at [155, 307] on p "Submit" at bounding box center [154, 304] width 20 height 8
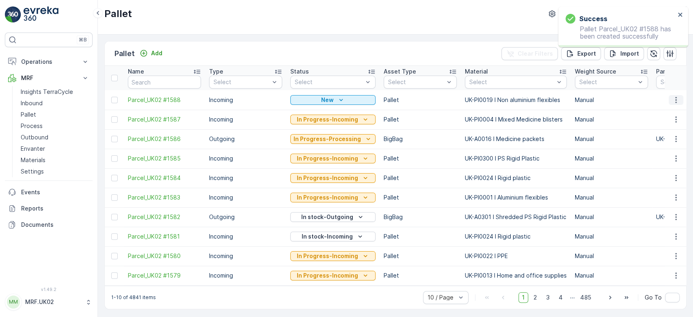
click at [674, 102] on icon "button" at bounding box center [676, 100] width 8 height 8
click at [656, 153] on span "Print QR" at bounding box center [653, 157] width 22 height 8
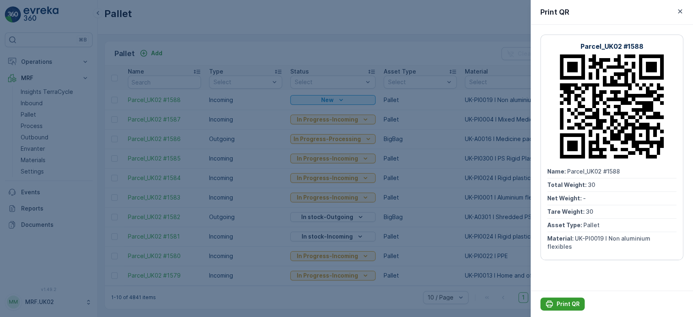
click at [562, 298] on button "Print QR" at bounding box center [562, 303] width 44 height 13
click at [45, 102] on div at bounding box center [346, 158] width 693 height 317
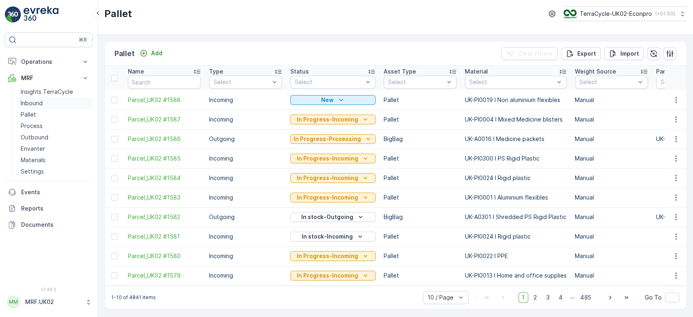
click at [45, 102] on link "Inbound" at bounding box center [54, 102] width 75 height 11
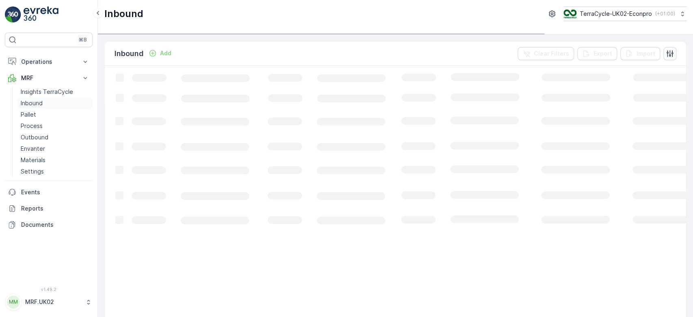
click at [45, 102] on link "Inbound" at bounding box center [54, 102] width 75 height 11
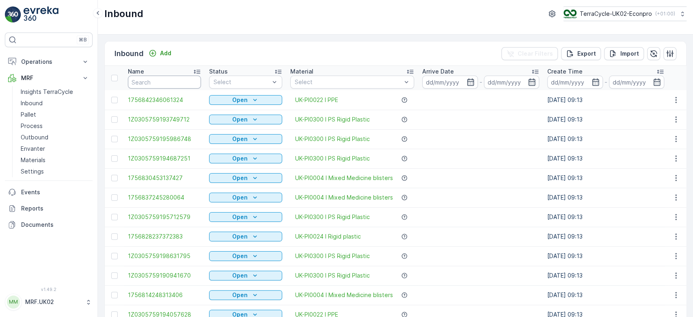
click at [144, 80] on input "text" at bounding box center [164, 81] width 73 height 13
type input "1"
click at [144, 80] on input "1" at bounding box center [164, 81] width 73 height 13
type input "1z"
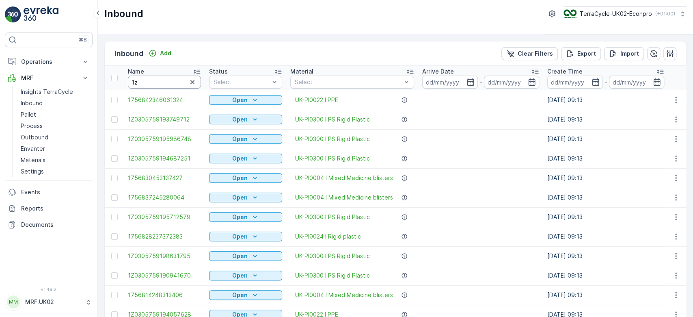
click at [144, 80] on input "1z" at bounding box center [164, 81] width 73 height 13
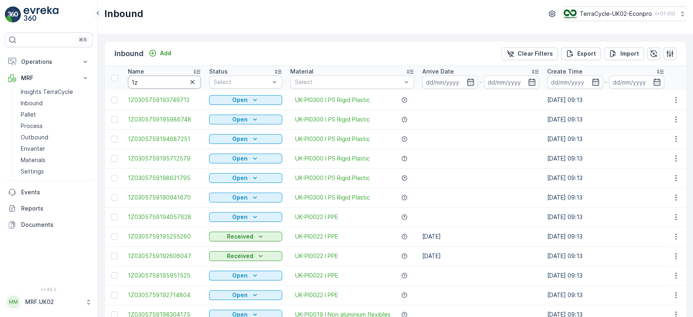
click at [144, 80] on input "1z" at bounding box center [164, 81] width 73 height 13
type input "1z030"
click at [170, 80] on input "1z030" at bounding box center [164, 81] width 73 height 13
type input "1z030575"
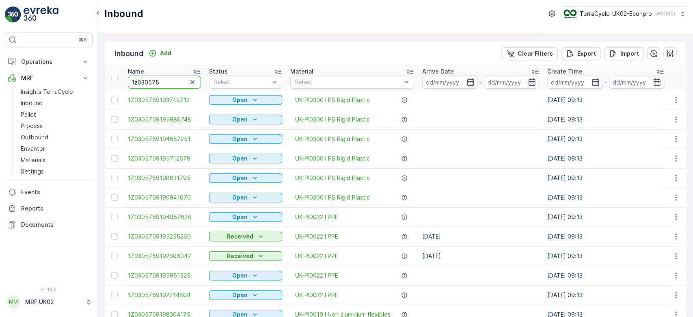
click at [170, 80] on input "1z030575" at bounding box center [164, 81] width 73 height 13
type input "1z03057591900"
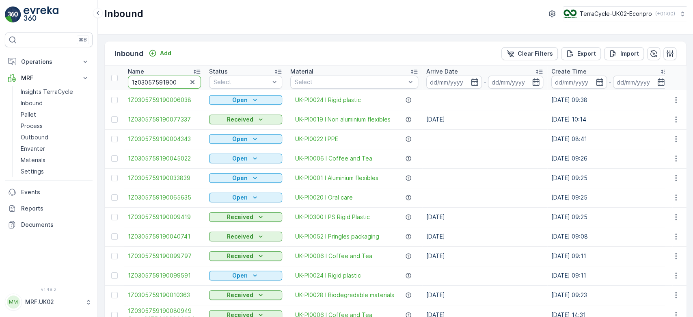
click at [177, 80] on input "1z03057591900" at bounding box center [164, 81] width 73 height 13
type input "1z0305759190082413"
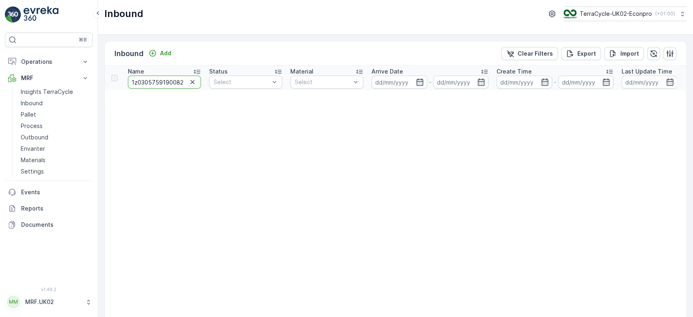
click at [181, 80] on input "1z0305759190082413" at bounding box center [164, 81] width 73 height 13
drag, startPoint x: 181, startPoint y: 80, endPoint x: 229, endPoint y: 83, distance: 48.4
click at [180, 80] on input "1z0305759190082413" at bounding box center [164, 81] width 73 height 13
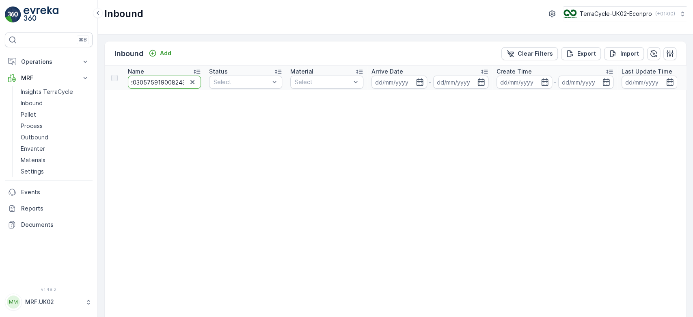
type input "1z03057591900823"
click at [181, 80] on input "1z03057591900823" at bounding box center [164, 81] width 73 height 13
type input "1z0305759190082143"
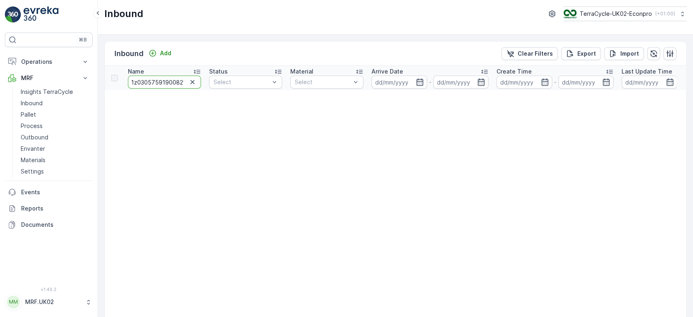
scroll to position [0, 4]
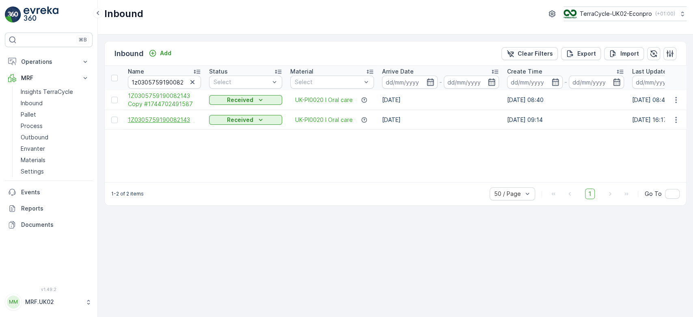
click at [158, 117] on span "1Z0305759190082143" at bounding box center [164, 120] width 73 height 8
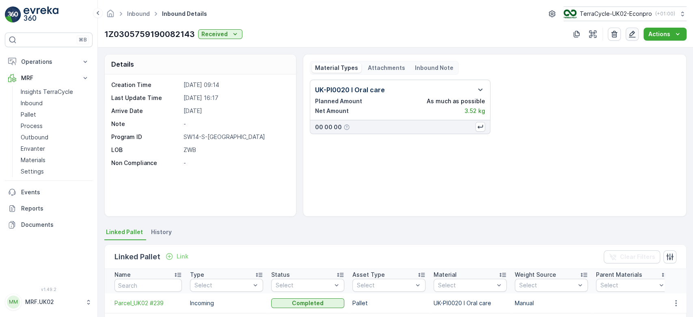
click at [637, 33] on button "button" at bounding box center [631, 34] width 13 height 13
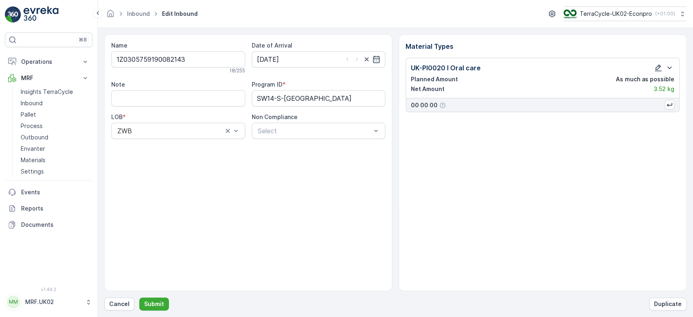
click at [658, 67] on icon "button" at bounding box center [658, 68] width 8 height 8
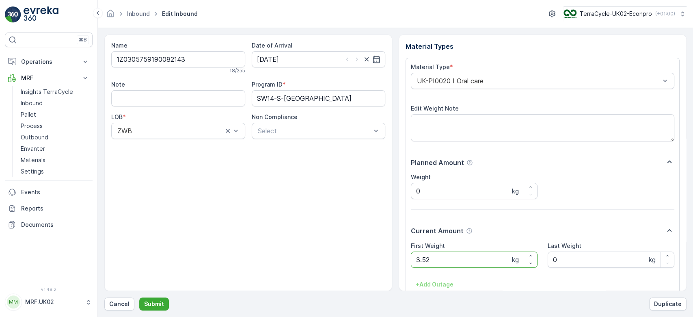
click at [425, 262] on Weight "3.52" at bounding box center [474, 259] width 127 height 16
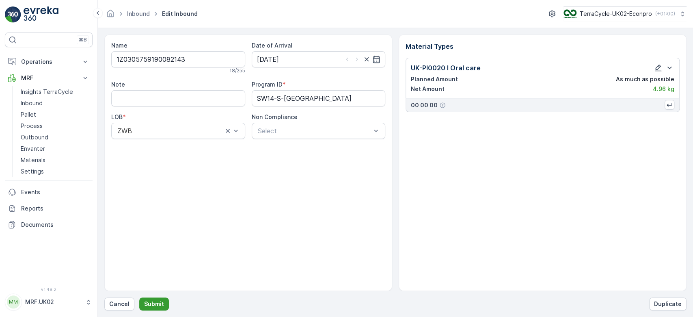
click at [161, 306] on p "Submit" at bounding box center [154, 304] width 20 height 8
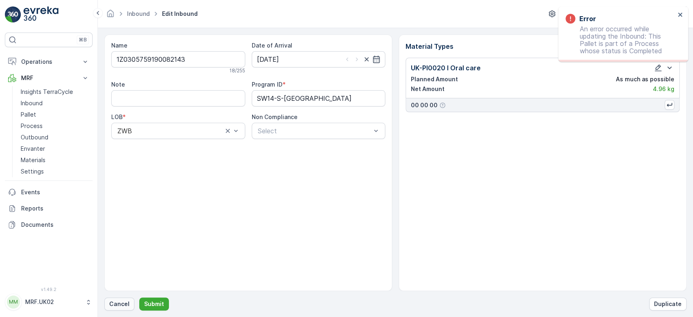
click at [111, 306] on p "Cancel" at bounding box center [119, 304] width 20 height 8
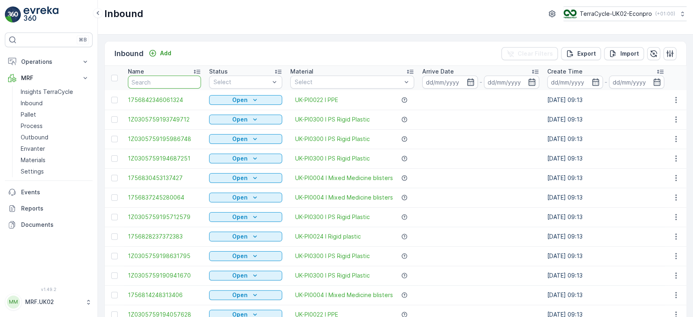
click at [179, 83] on input "text" at bounding box center [164, 81] width 73 height 13
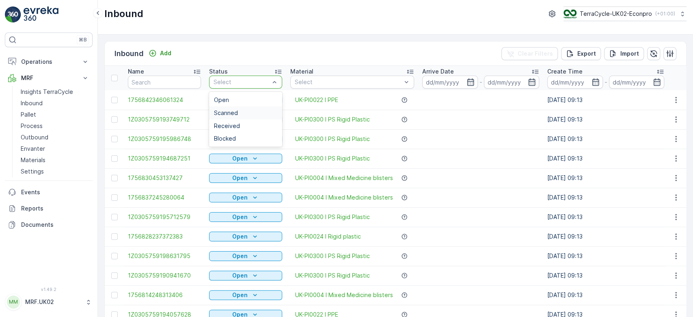
click at [242, 111] on div "Scanned" at bounding box center [245, 113] width 63 height 6
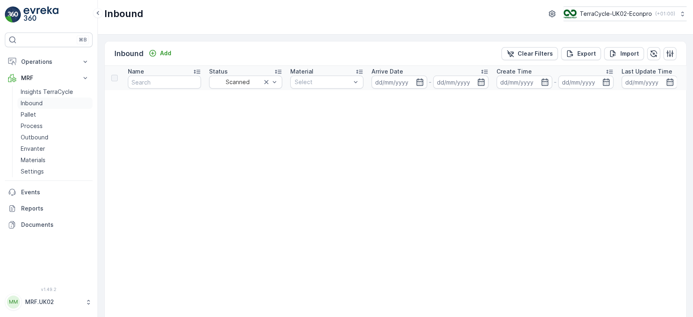
click at [41, 104] on p "Inbound" at bounding box center [32, 103] width 22 height 8
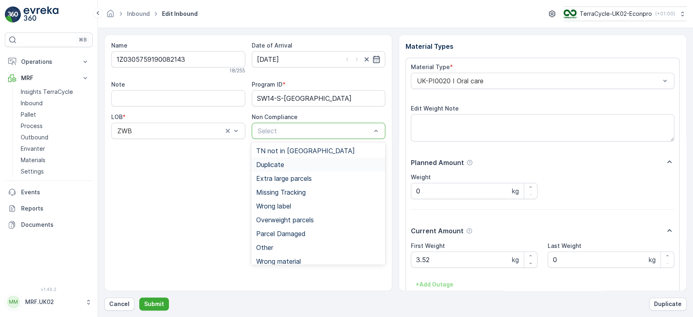
click at [275, 162] on span "Duplicate" at bounding box center [270, 164] width 28 height 7
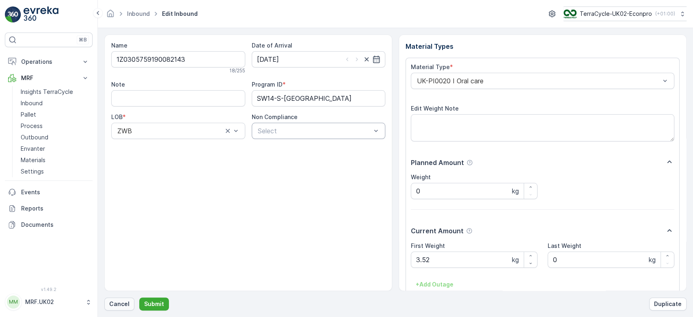
click at [128, 307] on button "Cancel" at bounding box center [119, 303] width 30 height 13
